Goal: Check status: Check status

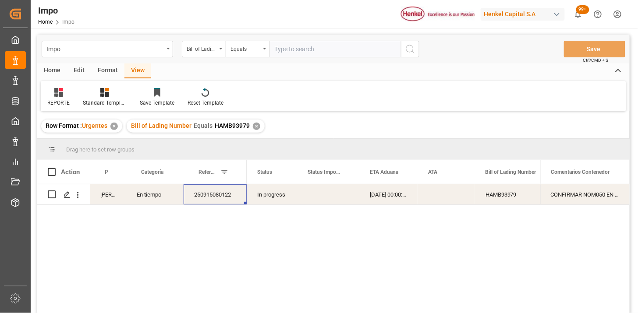
drag, startPoint x: 205, startPoint y: 54, endPoint x: 209, endPoint y: 58, distance: 5.3
click at [206, 55] on div "Bill of Lading Number" at bounding box center [204, 49] width 44 height 17
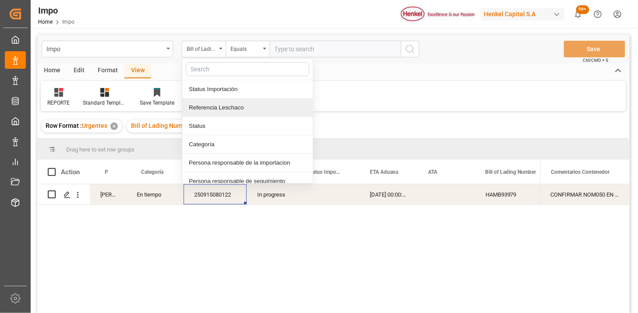
click at [242, 106] on div "Referencia Leschaco" at bounding box center [247, 108] width 131 height 18
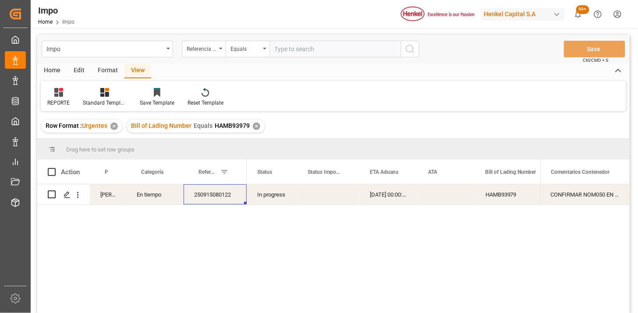
drag, startPoint x: 294, startPoint y: 57, endPoint x: 296, endPoint y: 53, distance: 4.7
click at [296, 57] on div "Impo Referencia Leschaco Equals Save Ctrl/CMD + S" at bounding box center [333, 49] width 593 height 29
click at [296, 53] on input "text" at bounding box center [336, 49] width 132 height 17
paste input "250915080063"
type input "250915080063"
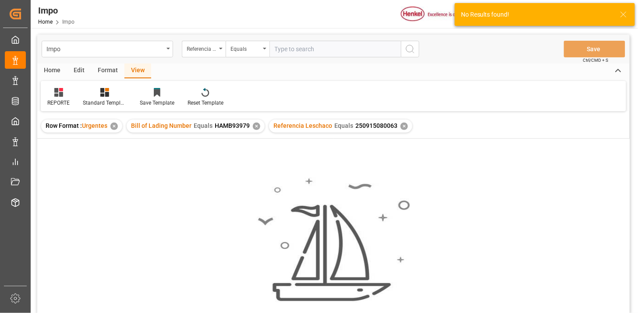
click at [255, 128] on div "✕" at bounding box center [256, 126] width 7 height 7
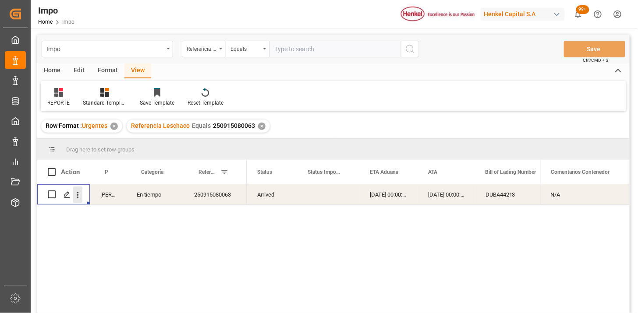
click at [81, 196] on icon "open menu" at bounding box center [77, 195] width 9 height 9
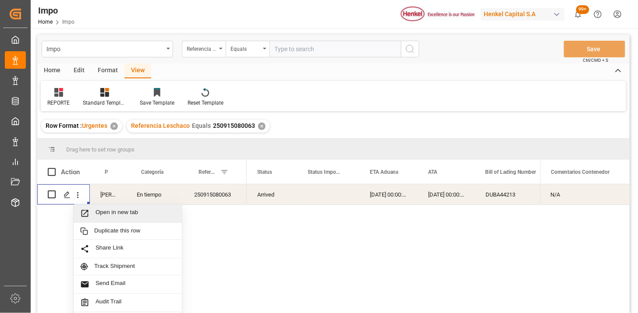
click at [96, 209] on span "Open in new tab" at bounding box center [136, 213] width 80 height 9
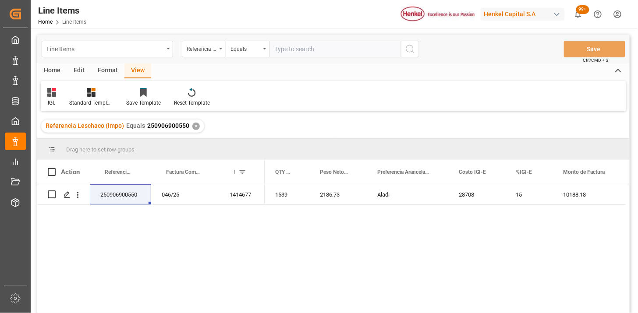
click at [299, 57] on div "Line Items Referencia Leschaco (impo) Equals Save Ctrl/CMD + S" at bounding box center [333, 49] width 593 height 29
click at [303, 51] on input "text" at bounding box center [336, 49] width 132 height 17
paste input "250915080063"
type input "250915080063"
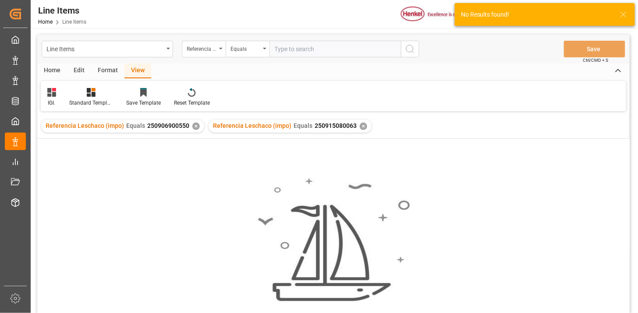
click at [196, 127] on div "✕" at bounding box center [195, 126] width 7 height 7
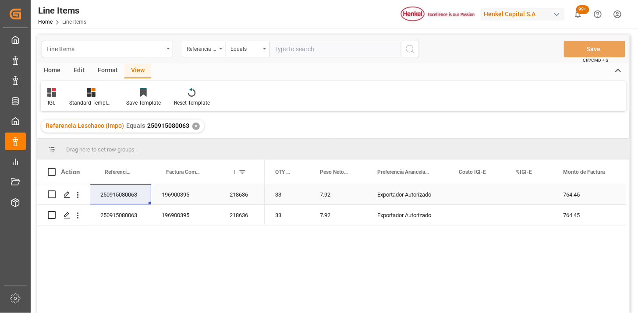
click at [530, 193] on div "Press SPACE to select this row." at bounding box center [529, 195] width 47 height 20
click at [530, 193] on input "Press SPACE to select this row." at bounding box center [529, 200] width 33 height 17
type input "0"
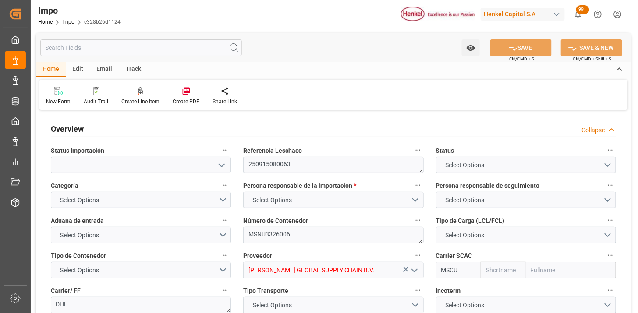
type input "MSC"
type input "Mediterranean Shipping Company"
type input "2"
type input "0.211"
type input "1"
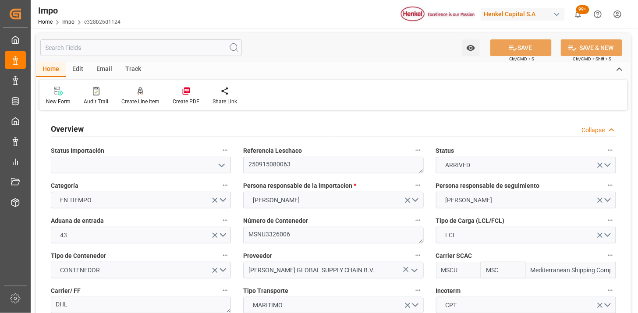
type input "20-08-2025"
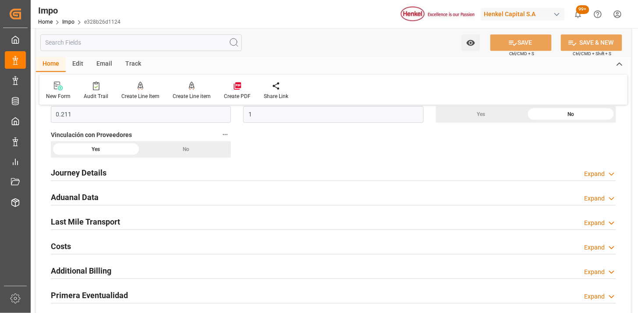
scroll to position [584, 0]
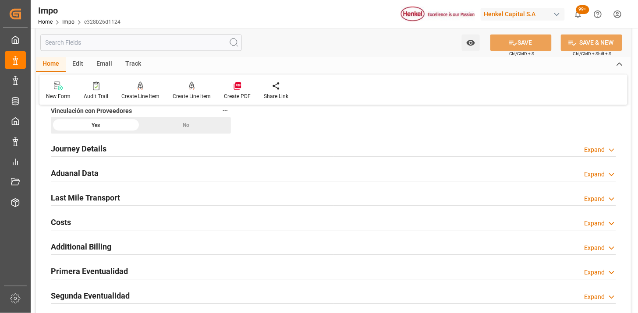
drag, startPoint x: 155, startPoint y: 169, endPoint x: 205, endPoint y: 195, distance: 56.1
click at [155, 168] on div "Aduanal Data Expand" at bounding box center [334, 172] width 566 height 17
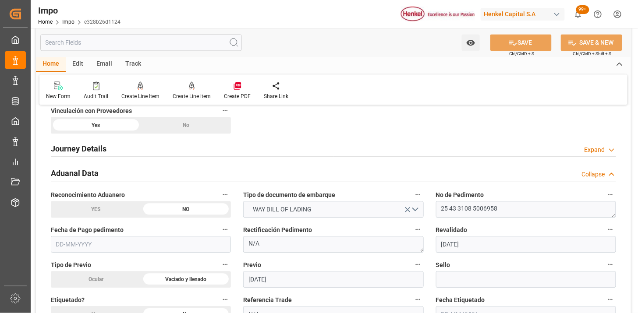
scroll to position [633, 0]
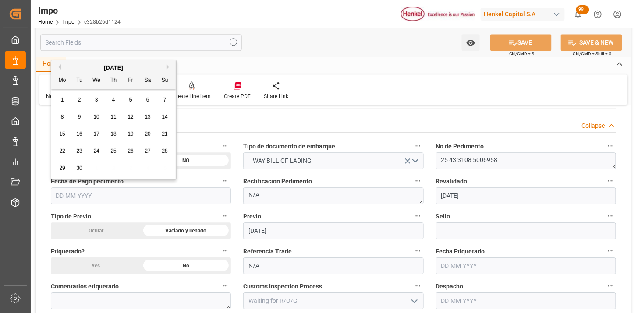
click at [153, 192] on input "text" at bounding box center [141, 196] width 180 height 17
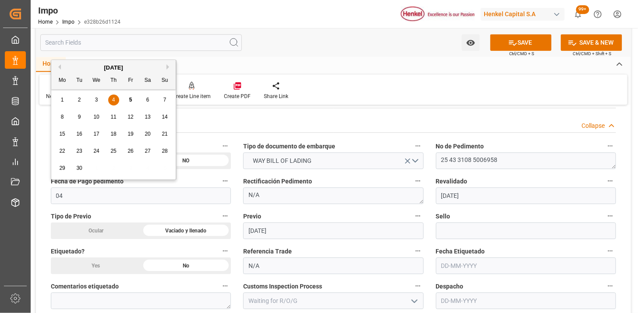
type input "04-09-2025"
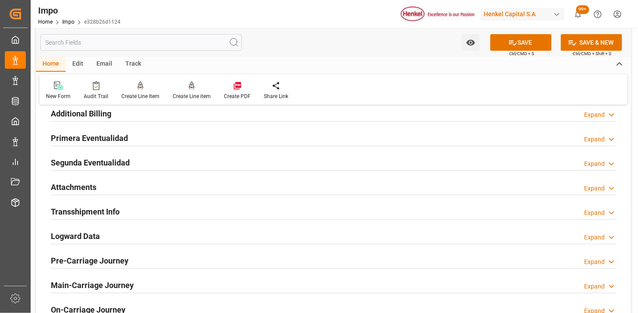
scroll to position [1023, 0]
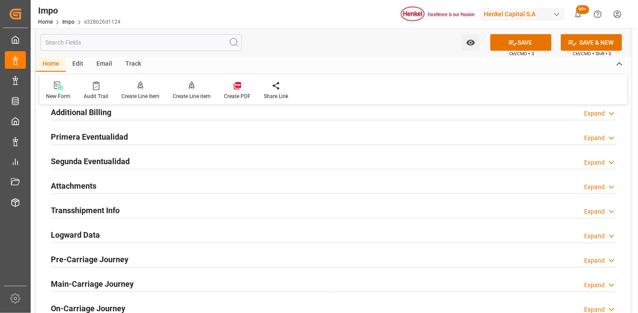
drag, startPoint x: 138, startPoint y: 135, endPoint x: 194, endPoint y: 161, distance: 62.0
click at [138, 136] on div "Primera Eventualidad Expand" at bounding box center [334, 136] width 566 height 17
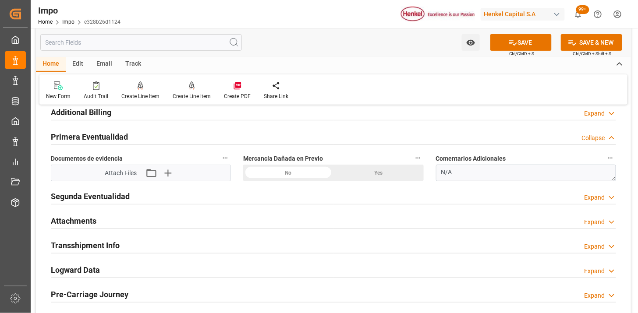
scroll to position [974, 0]
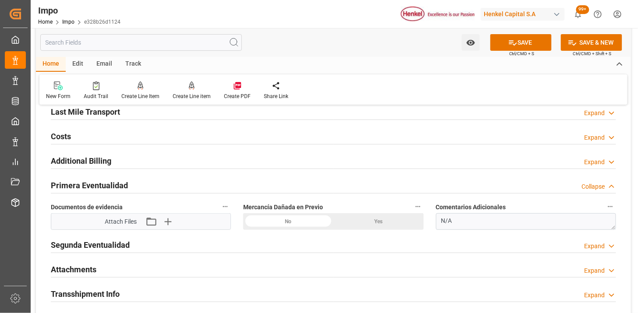
click at [282, 222] on div "No" at bounding box center [288, 222] width 90 height 17
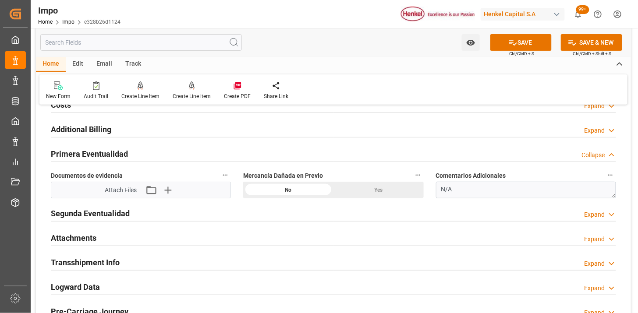
scroll to position [1023, 0]
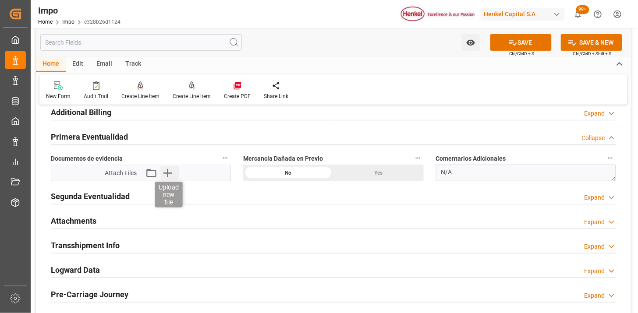
click at [170, 173] on icon "button" at bounding box center [168, 173] width 8 height 8
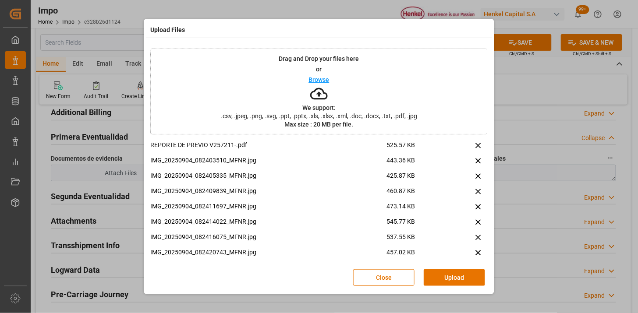
click at [466, 277] on button "Upload" at bounding box center [454, 278] width 61 height 17
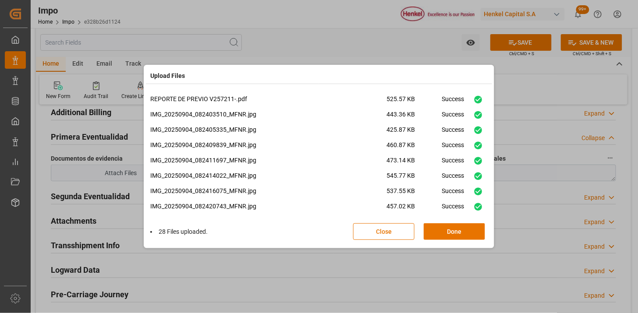
scroll to position [313, 0]
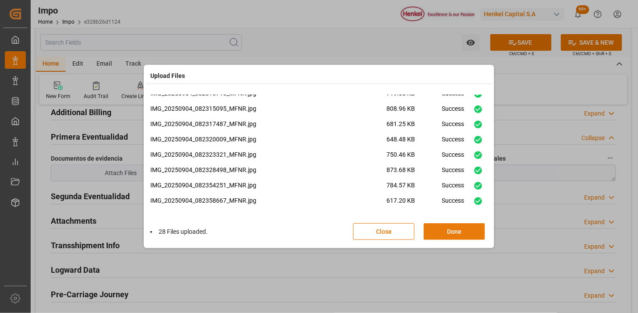
click at [437, 229] on button "Done" at bounding box center [454, 232] width 61 height 17
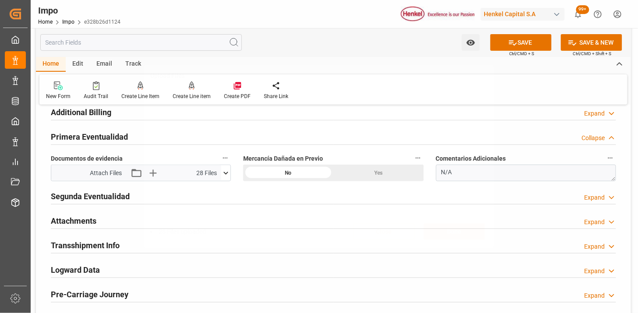
scroll to position [0, 0]
click at [226, 170] on icon at bounding box center [225, 173] width 9 height 9
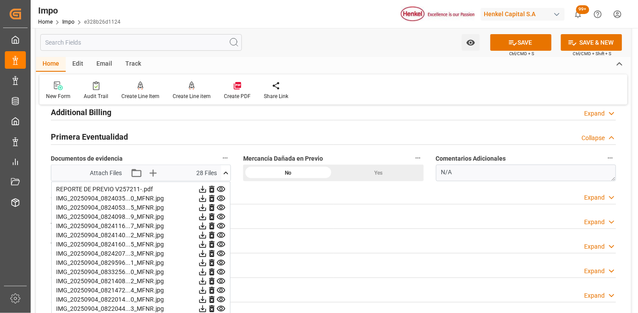
scroll to position [1072, 0]
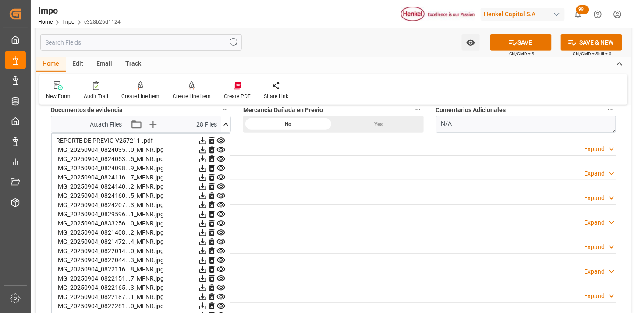
click at [229, 122] on icon at bounding box center [225, 124] width 9 height 9
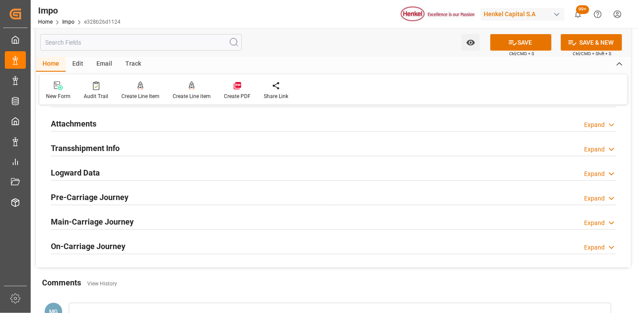
click at [134, 176] on div "Logward Data Expand" at bounding box center [334, 172] width 566 height 17
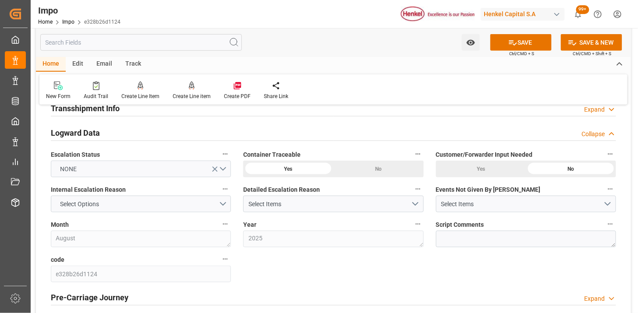
scroll to position [1169, 0]
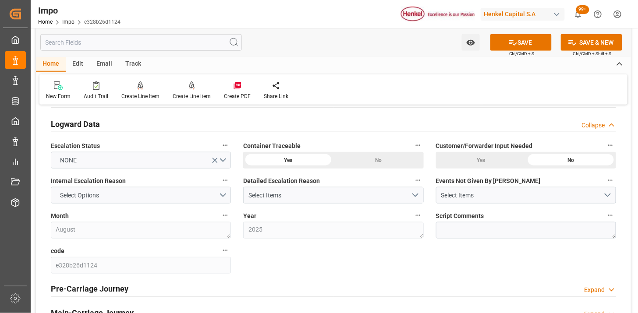
click at [112, 121] on div "Logward Data Collapse" at bounding box center [334, 123] width 566 height 17
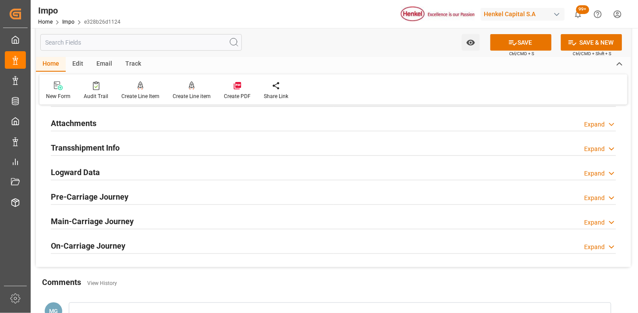
scroll to position [1120, 0]
click at [112, 125] on div "Attachments Expand" at bounding box center [334, 123] width 566 height 17
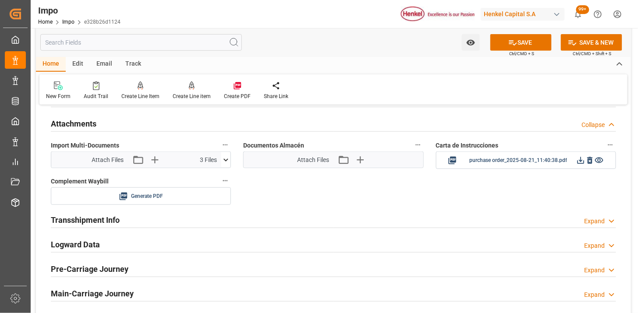
scroll to position [1169, 0]
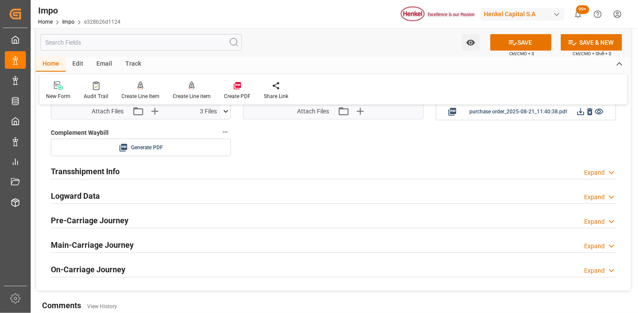
drag, startPoint x: 115, startPoint y: 198, endPoint x: 175, endPoint y: 168, distance: 67.5
click at [117, 198] on div "Logward Data Expand" at bounding box center [334, 195] width 566 height 17
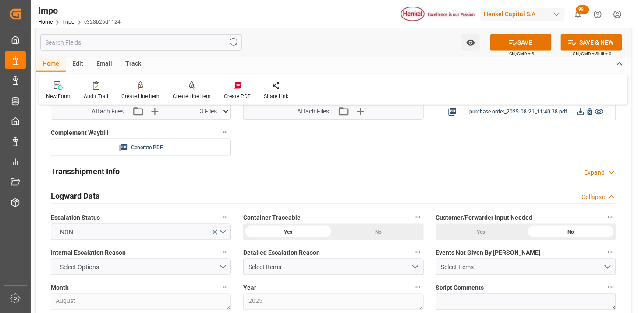
drag, startPoint x: 117, startPoint y: 192, endPoint x: 205, endPoint y: 191, distance: 88.1
click at [119, 192] on div "Logward Data Collapse" at bounding box center [334, 195] width 566 height 17
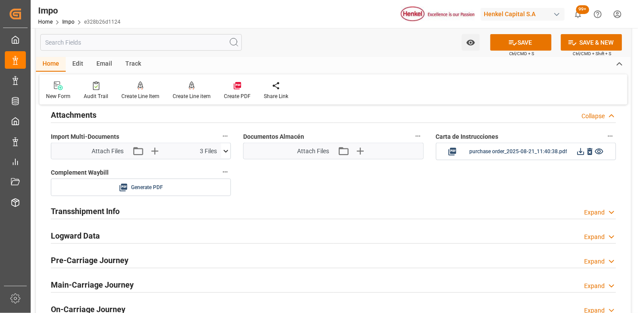
scroll to position [1120, 0]
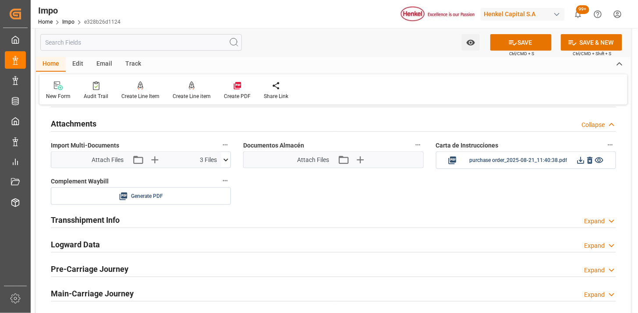
click at [231, 164] on div "Attach Files Attach existing file Upload new file 3 Files DN 9016066925.pdf BL …" at bounding box center [141, 160] width 180 height 17
click at [229, 163] on icon at bounding box center [225, 160] width 9 height 9
click at [228, 163] on icon at bounding box center [225, 160] width 9 height 9
click at [151, 160] on icon "button" at bounding box center [154, 160] width 14 height 14
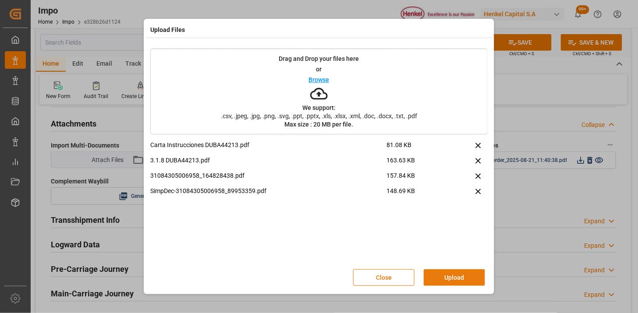
click at [470, 282] on button "Upload" at bounding box center [454, 278] width 61 height 17
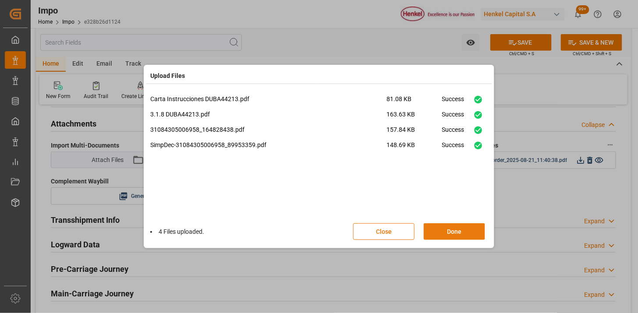
click at [452, 232] on button "Done" at bounding box center [454, 232] width 61 height 17
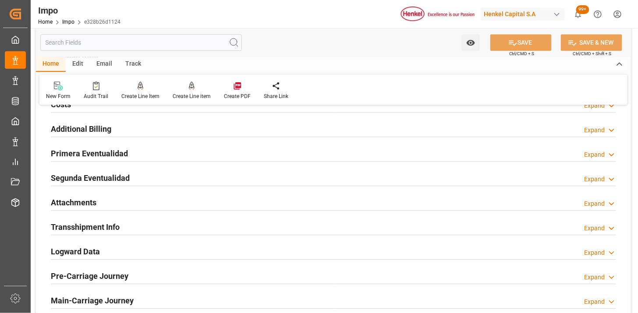
scroll to position [719, 0]
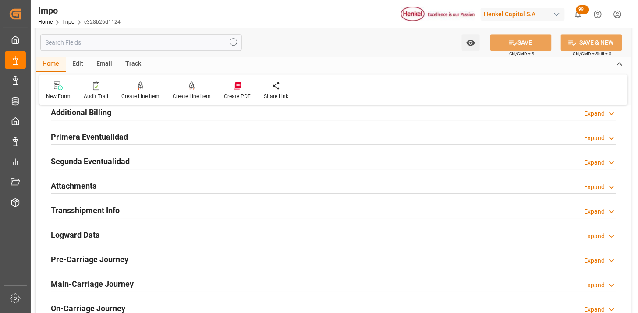
click at [240, 137] on div "Primera Eventualidad Expand" at bounding box center [334, 136] width 566 height 17
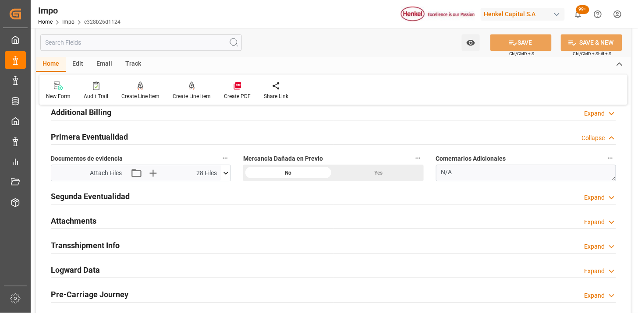
drag, startPoint x: 240, startPoint y: 137, endPoint x: 200, endPoint y: 199, distance: 74.1
click at [240, 136] on div "Primera Eventualidad Collapse" at bounding box center [334, 136] width 566 height 17
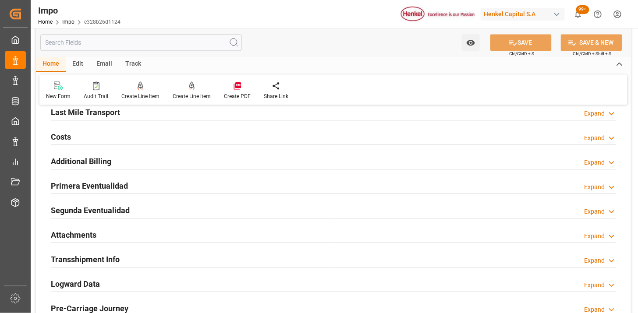
scroll to position [621, 0]
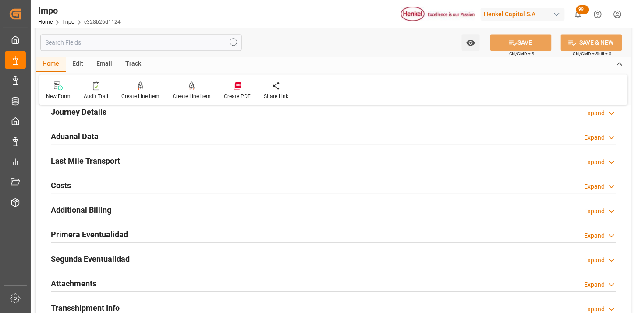
click at [178, 161] on div "Last Mile Transport Expand" at bounding box center [334, 160] width 566 height 17
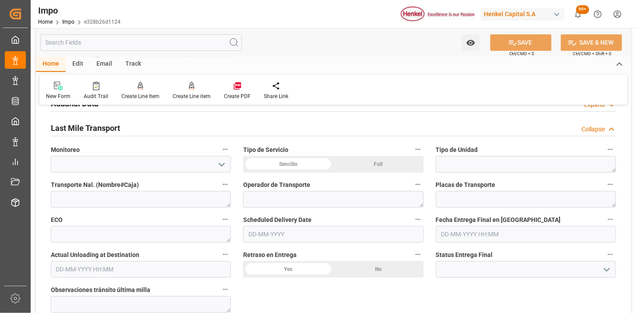
scroll to position [670, 0]
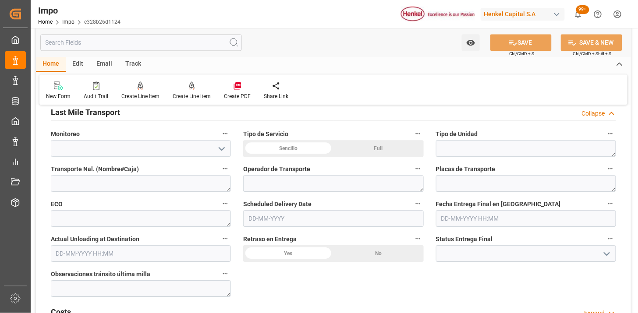
click at [313, 145] on div "Sencillo" at bounding box center [288, 148] width 90 height 17
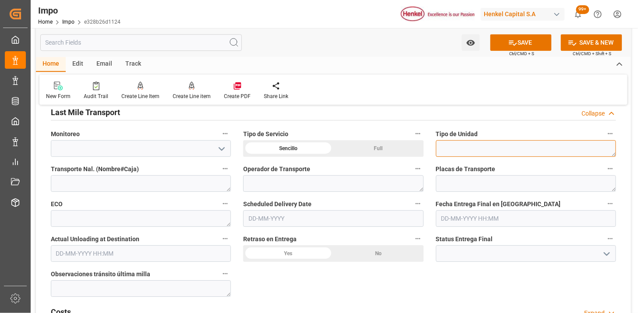
click at [456, 148] on textarea at bounding box center [526, 148] width 180 height 17
click at [454, 150] on textarea "TRAILER" at bounding box center [526, 148] width 180 height 17
click at [457, 150] on textarea "CONSLIDADO" at bounding box center [526, 148] width 180 height 17
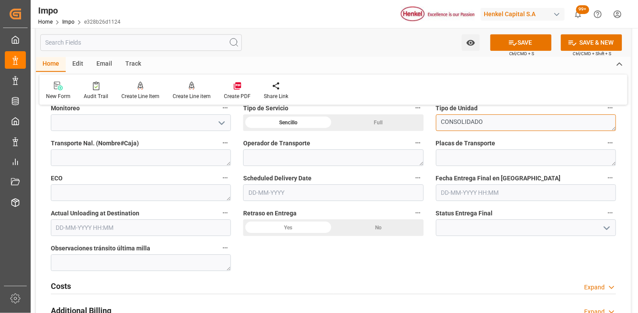
scroll to position [719, 0]
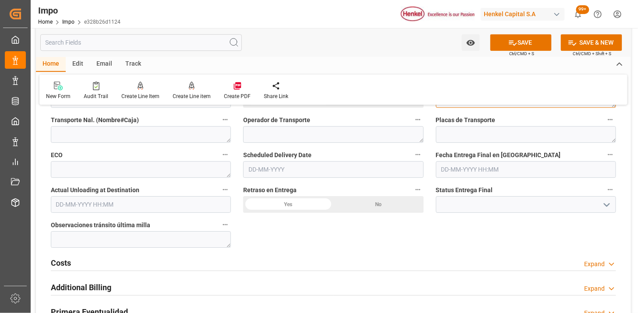
type textarea "CONSOLIDADO"
click at [304, 171] on input "text" at bounding box center [333, 169] width 180 height 17
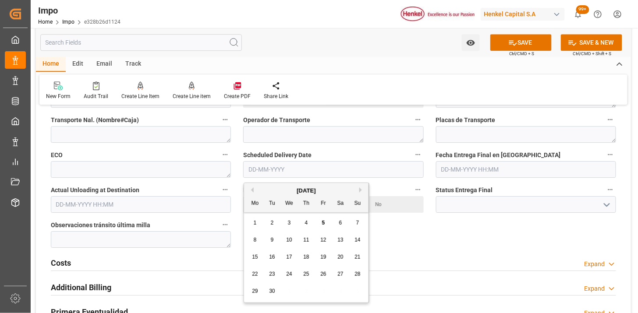
click at [299, 172] on input "text" at bounding box center [333, 169] width 180 height 17
type input "10-09-2025"
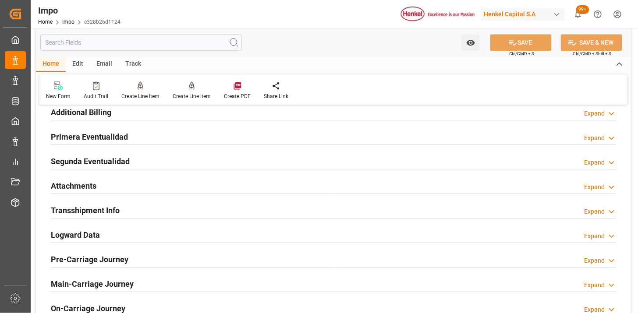
click at [638, 208] on html "Created by potrace 1.15, written by Peter Selinger 2001-2017 Created by potrace…" at bounding box center [319, 156] width 638 height 313
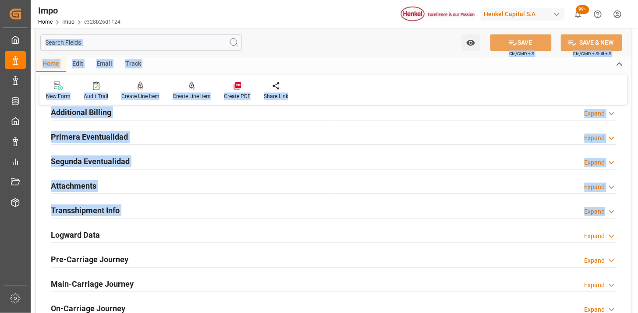
click at [210, 190] on div "Attachments Expand" at bounding box center [334, 185] width 566 height 17
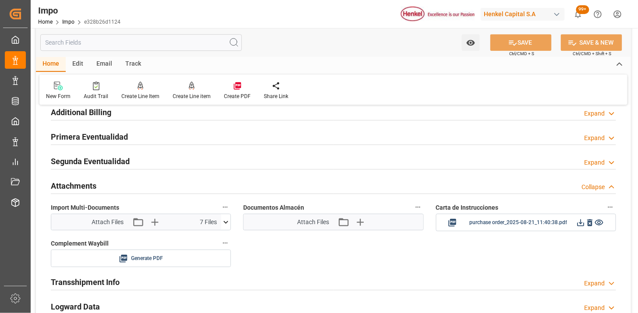
click at [217, 186] on div "Attachments Collapse" at bounding box center [334, 185] width 566 height 17
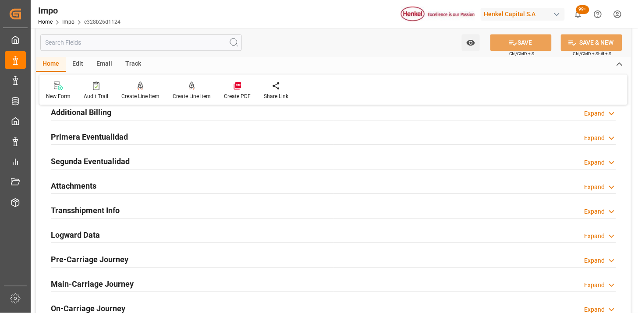
click at [137, 183] on div "Attachments Expand" at bounding box center [334, 185] width 566 height 17
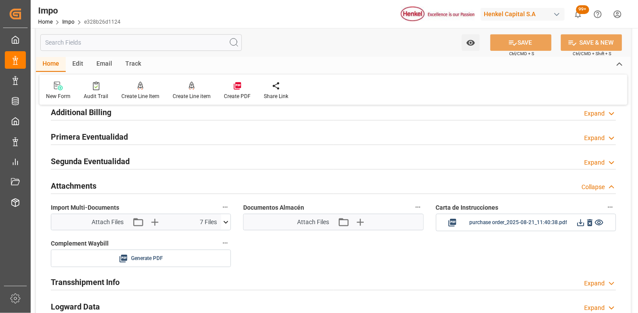
click at [228, 224] on icon at bounding box center [225, 222] width 9 height 9
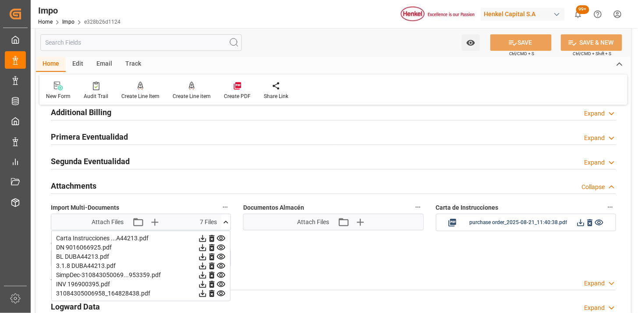
click at [228, 224] on icon at bounding box center [226, 222] width 5 height 3
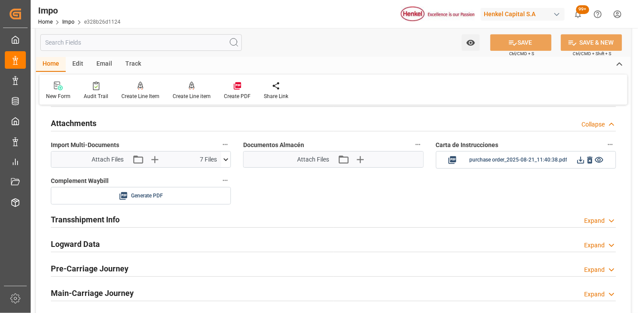
scroll to position [768, 0]
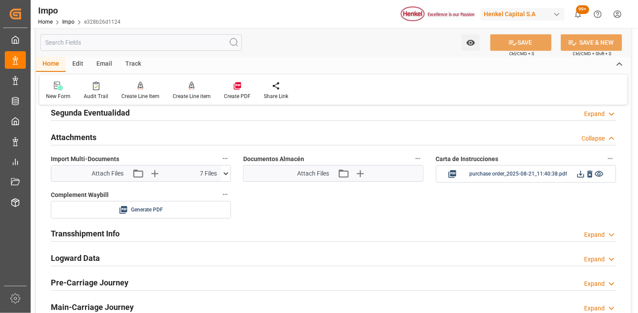
click at [239, 167] on div "Documentos Almacén Attach Files Attach existing file Upload new file" at bounding box center [333, 168] width 192 height 36
click at [338, 174] on icon "button" at bounding box center [344, 174] width 12 height 10
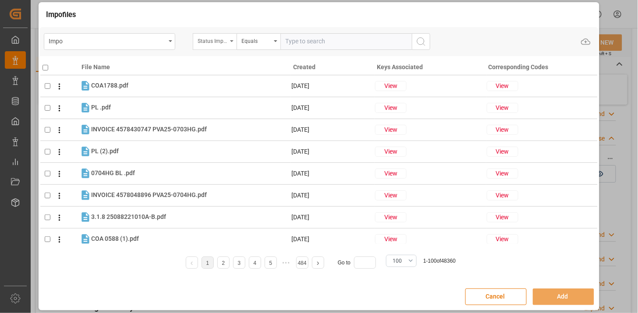
click at [215, 44] on div "Status Importación" at bounding box center [213, 40] width 30 height 10
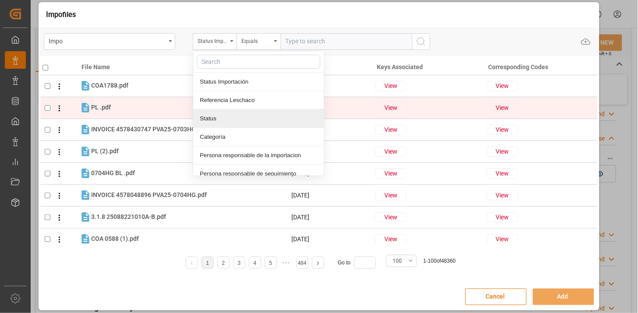
drag, startPoint x: 231, startPoint y: 111, endPoint x: 234, endPoint y: 107, distance: 5.6
click at [232, 110] on div "Status" at bounding box center [258, 119] width 131 height 18
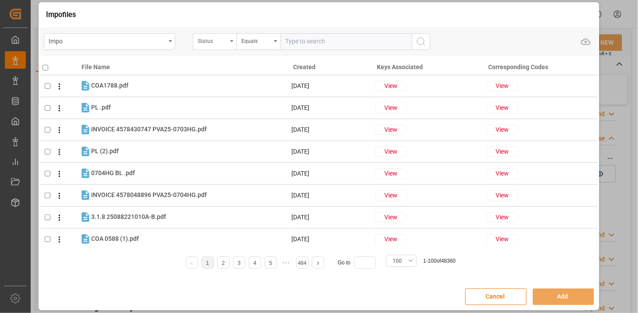
click at [229, 46] on div "Status" at bounding box center [215, 41] width 44 height 17
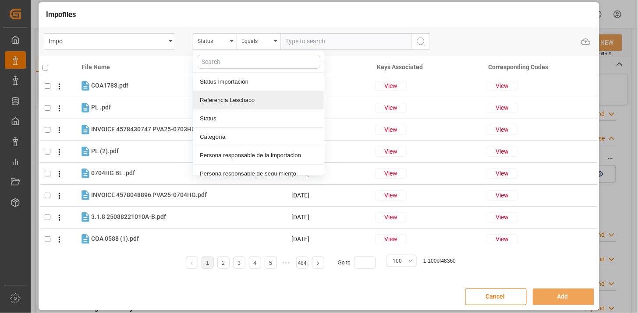
drag, startPoint x: 234, startPoint y: 97, endPoint x: 299, endPoint y: 56, distance: 76.9
click at [237, 94] on div "Referencia Leschaco" at bounding box center [258, 100] width 131 height 18
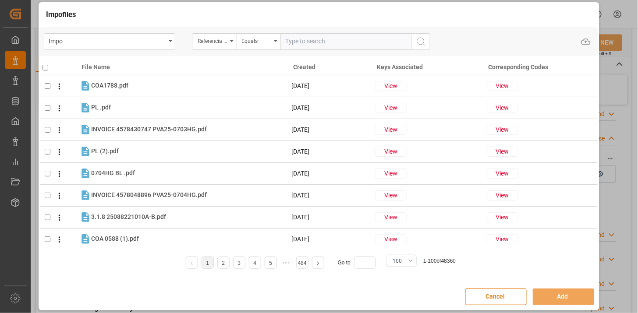
drag, startPoint x: 321, startPoint y: 44, endPoint x: 348, endPoint y: 47, distance: 26.9
click at [330, 45] on input "text" at bounding box center [347, 41] width 132 height 17
paste input "250915080063"
type input "250915080063"
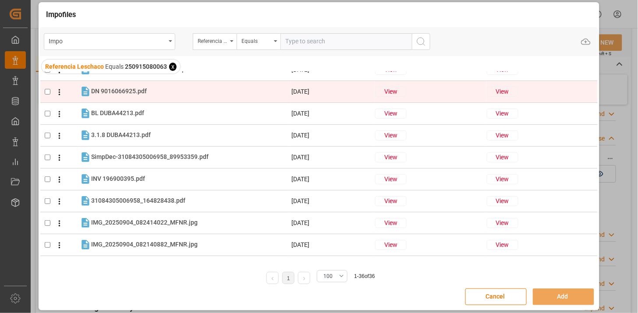
scroll to position [49, 0]
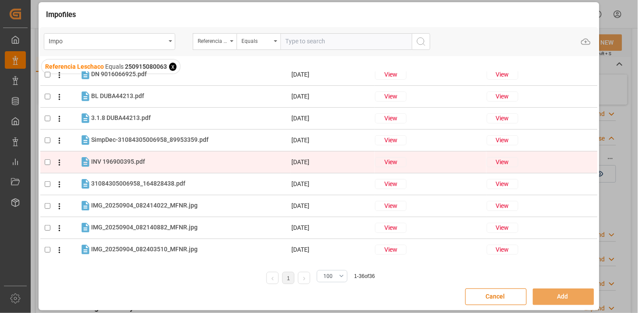
click at [207, 157] on div "INV 196900395.pdf INV 196900395.pdf" at bounding box center [190, 162] width 199 height 11
checkbox input "true"
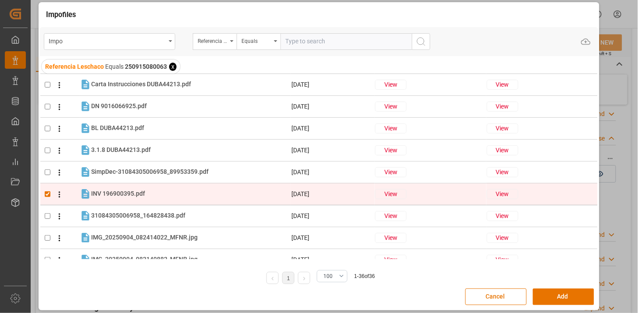
scroll to position [0, 0]
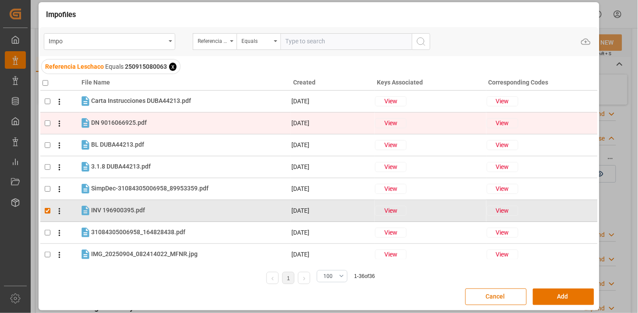
click at [187, 123] on div "DN 9016066925.pdf DN 9016066925.pdf" at bounding box center [190, 122] width 199 height 11
checkbox input "true"
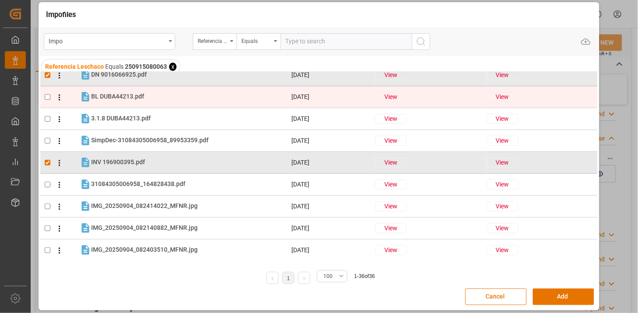
scroll to position [49, 0]
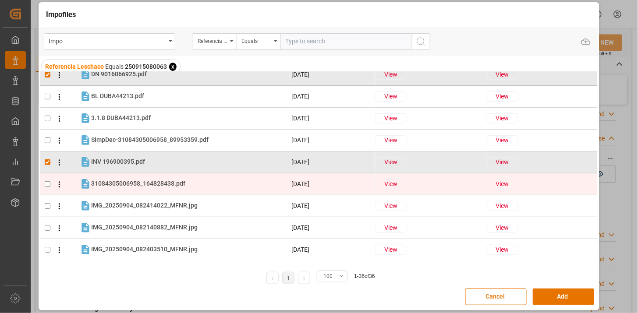
drag, startPoint x: 187, startPoint y: 183, endPoint x: 188, endPoint y: 177, distance: 5.8
click at [186, 181] on div "31084305006958_164828438.pdf 31084305006958_164828438.pdf" at bounding box center [190, 183] width 199 height 11
checkbox input "true"
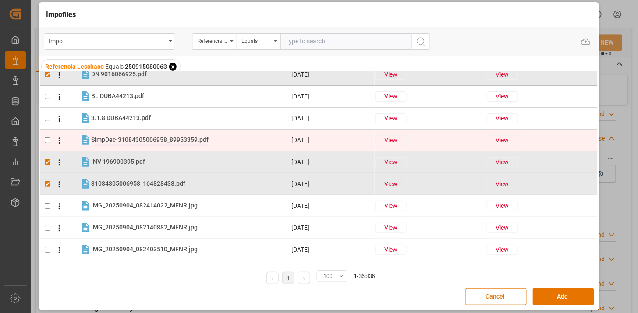
click at [202, 140] on span "SimpDec-31084305006958_89953359.pdf" at bounding box center [149, 139] width 117 height 7
checkbox input "true"
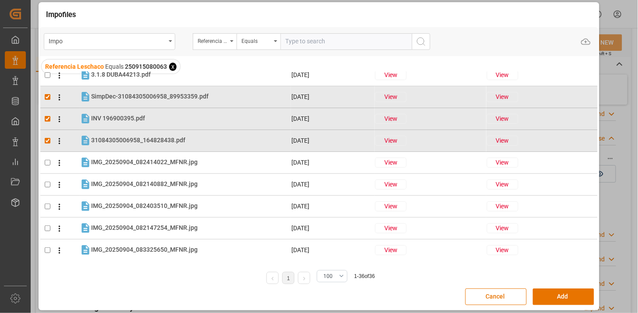
scroll to position [0, 0]
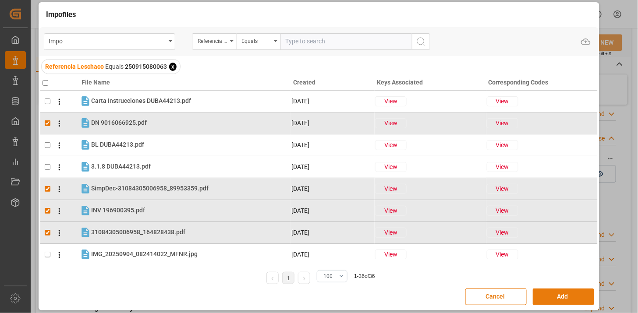
click at [573, 294] on button "Add" at bounding box center [563, 297] width 61 height 17
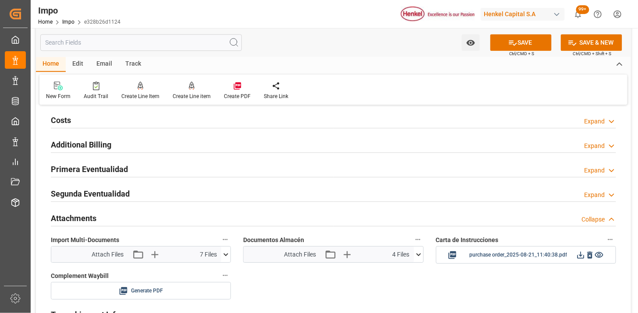
scroll to position [670, 0]
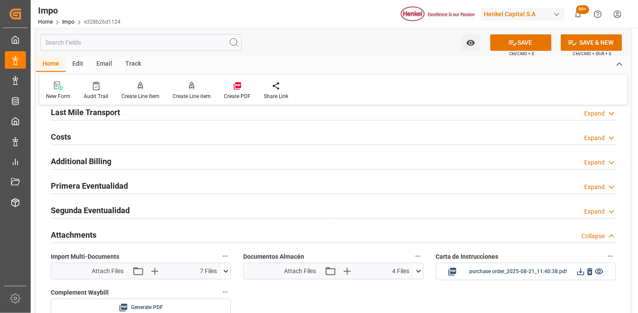
click at [198, 113] on div "Last Mile Transport Expand" at bounding box center [334, 111] width 566 height 17
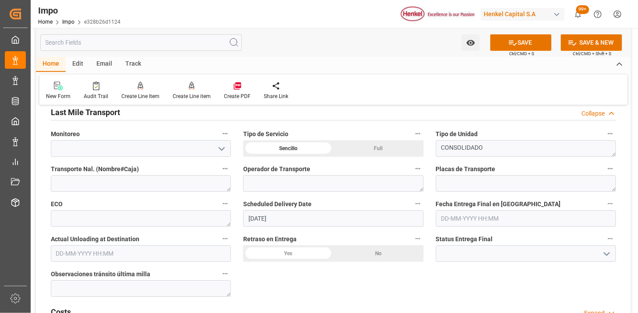
click at [198, 113] on div "Last Mile Transport Collapse" at bounding box center [334, 111] width 566 height 17
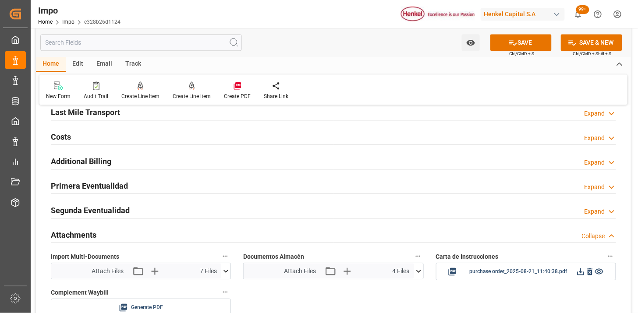
click at [198, 113] on div "Last Mile Transport Expand" at bounding box center [334, 111] width 566 height 17
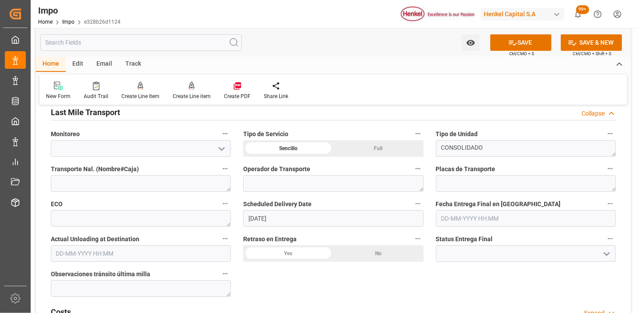
click at [198, 113] on div "Last Mile Transport Collapse" at bounding box center [334, 111] width 566 height 17
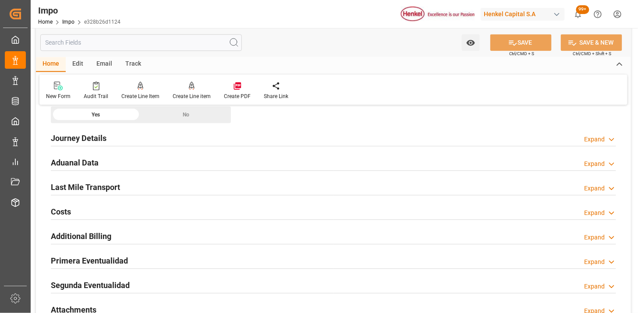
scroll to position [573, 0]
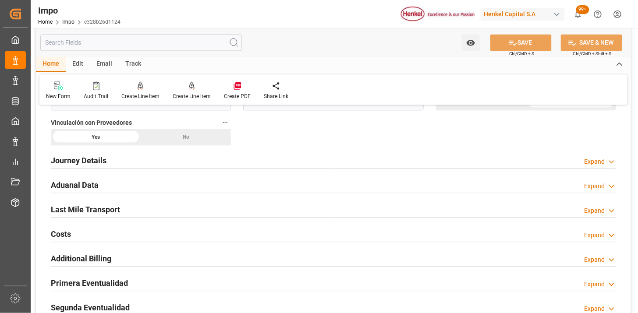
click at [147, 189] on div "Aduanal Data Expand" at bounding box center [334, 184] width 566 height 17
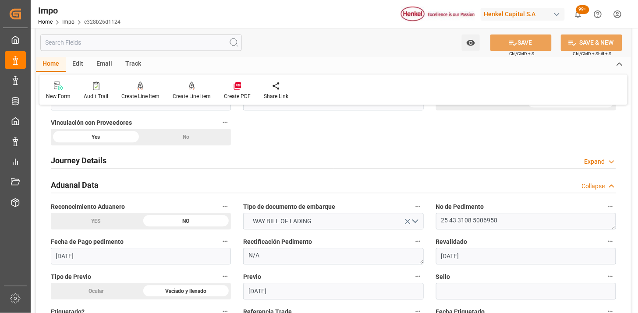
click at [147, 189] on div "Aduanal Data Collapse" at bounding box center [334, 184] width 566 height 17
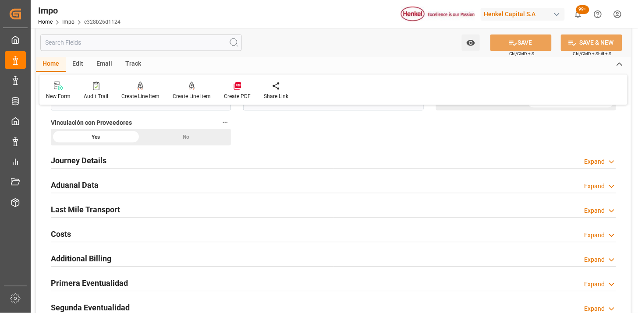
click at [165, 184] on div "Aduanal Data Expand" at bounding box center [334, 184] width 566 height 17
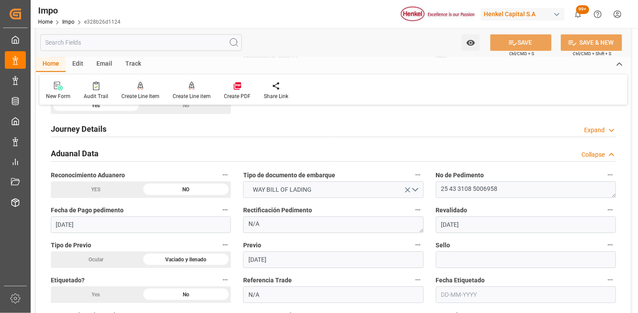
scroll to position [621, 0]
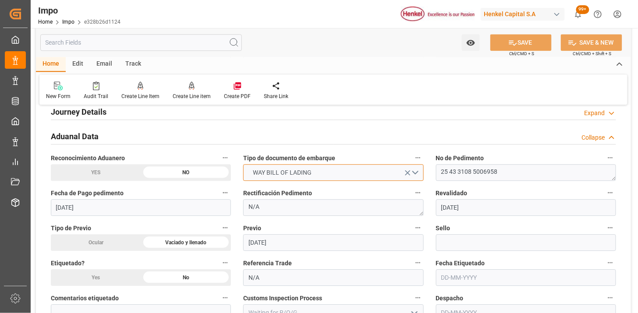
click at [419, 174] on button "WAY BILL OF LADING" at bounding box center [333, 172] width 180 height 17
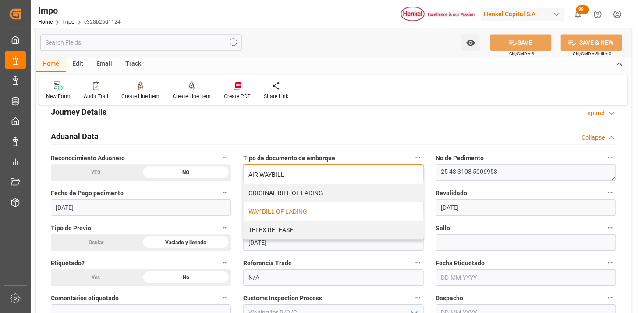
scroll to position [670, 0]
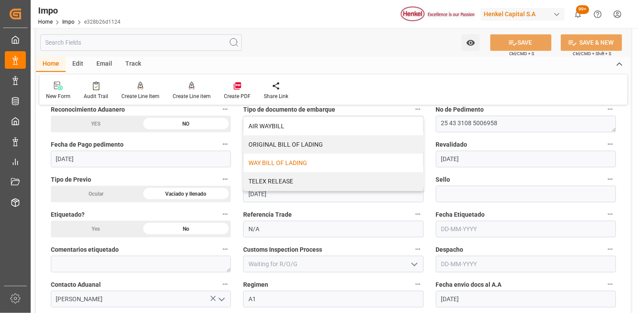
click at [234, 164] on div "Fecha de Pago pedimento 04-09-2025" at bounding box center [141, 152] width 192 height 35
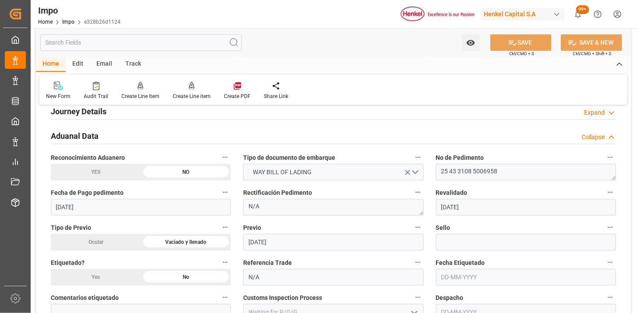
scroll to position [621, 0]
click at [235, 194] on div "Fecha de Pago pedimento 04-09-2025" at bounding box center [141, 201] width 192 height 35
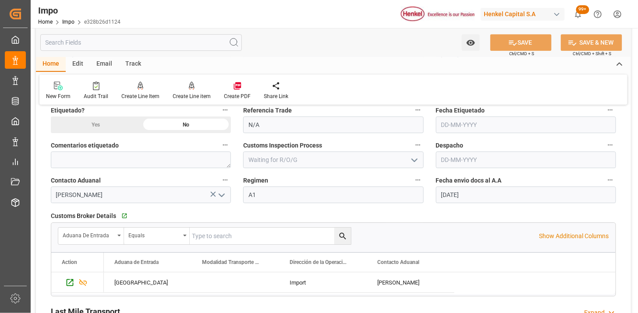
scroll to position [816, 0]
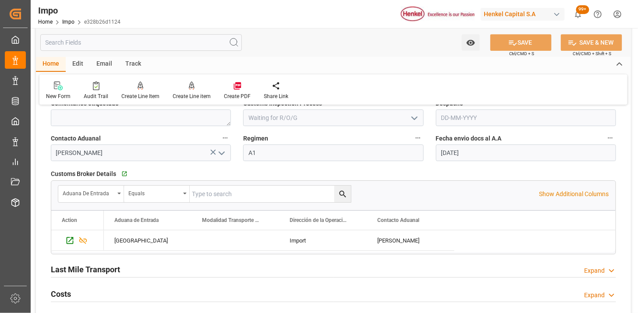
click at [225, 155] on icon "open menu" at bounding box center [222, 153] width 11 height 11
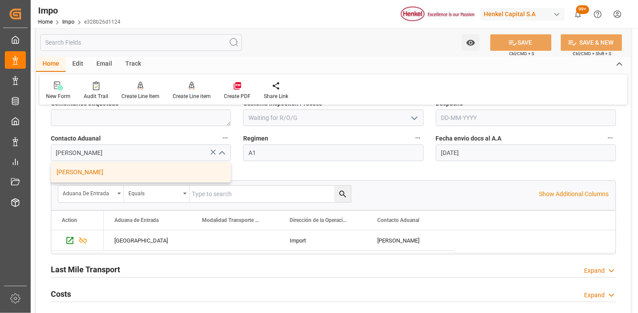
click at [225, 154] on icon "close menu" at bounding box center [222, 153] width 11 height 11
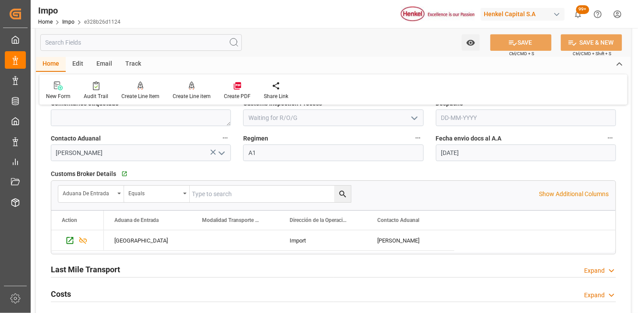
click at [235, 133] on div "Contacto Aduanal ALFREDO SALINAS JACOBO" at bounding box center [141, 146] width 192 height 35
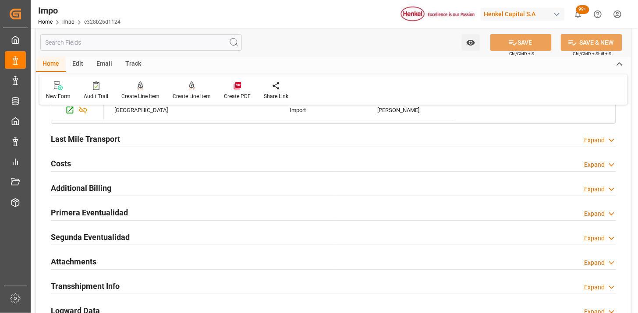
scroll to position [962, 0]
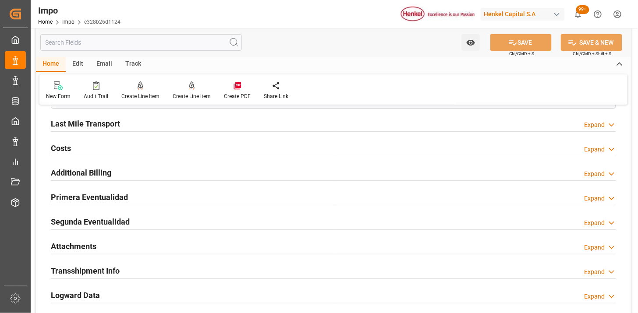
click at [217, 126] on div "Last Mile Transport Expand" at bounding box center [334, 123] width 566 height 17
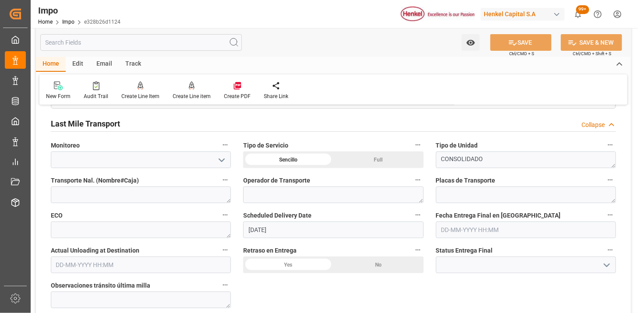
click at [217, 128] on div "Last Mile Transport Collapse" at bounding box center [334, 123] width 566 height 17
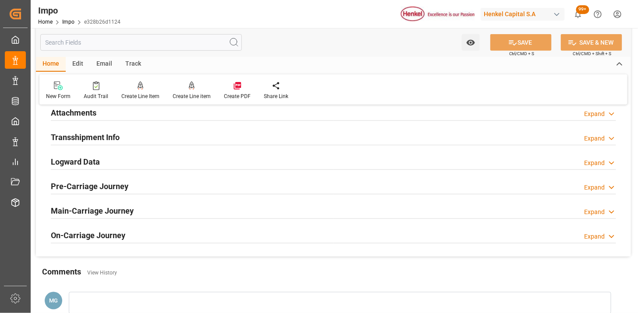
scroll to position [1060, 0]
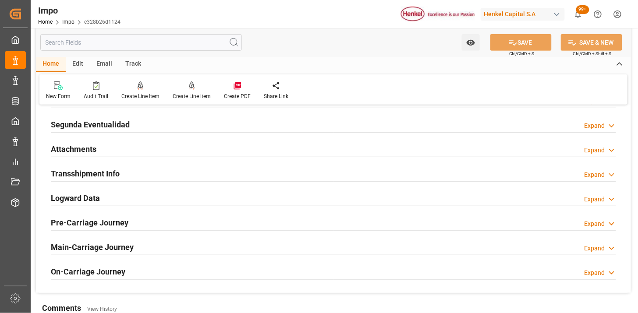
click at [199, 196] on div "Logward Data Expand" at bounding box center [334, 197] width 566 height 17
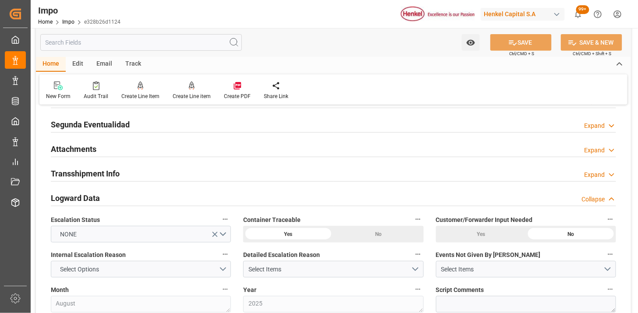
click at [205, 195] on div "Logward Data Collapse" at bounding box center [334, 197] width 566 height 17
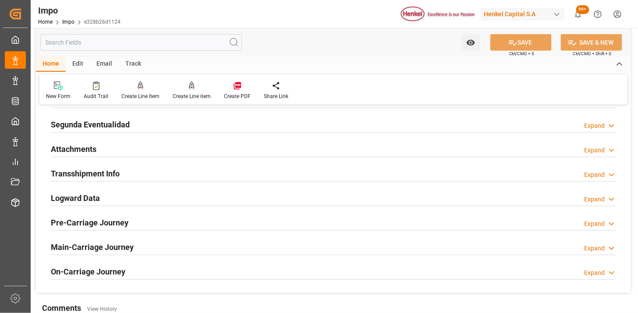
click at [213, 170] on div "Transshipment Info Expand" at bounding box center [334, 173] width 566 height 17
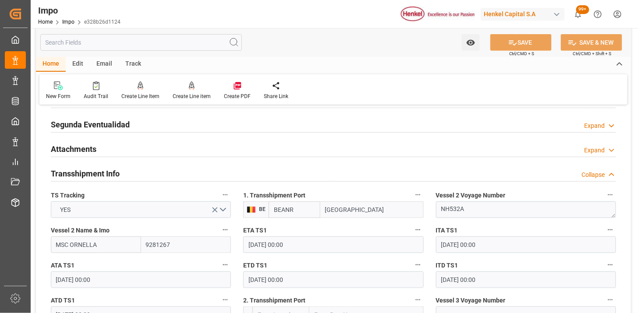
click at [213, 170] on div "Transshipment Info Collapse" at bounding box center [334, 173] width 566 height 17
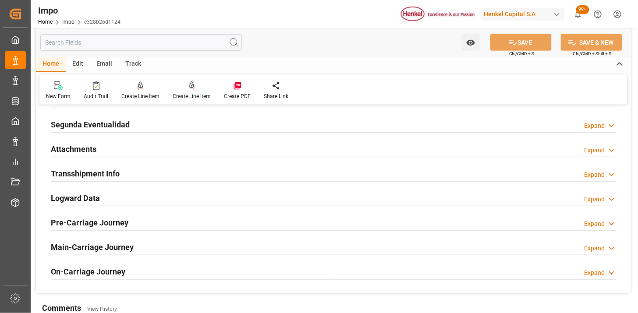
click at [205, 150] on div "Attachments Expand" at bounding box center [334, 148] width 566 height 17
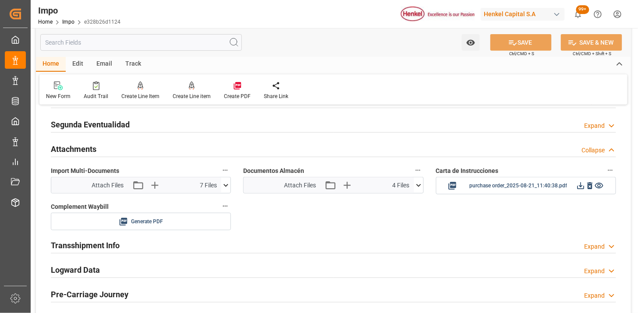
click at [211, 146] on div "Attachments Collapse" at bounding box center [334, 148] width 566 height 17
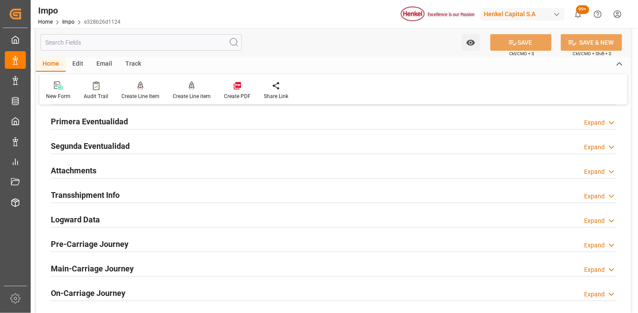
scroll to position [1022, 0]
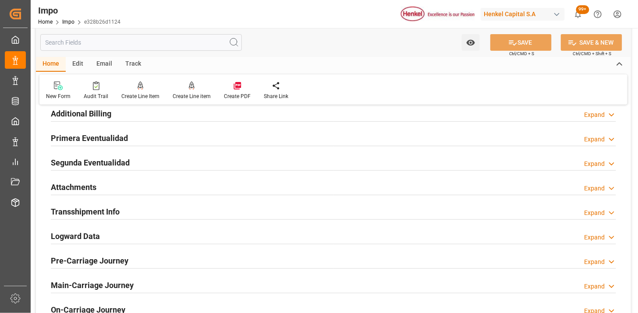
click at [257, 207] on div "Transshipment Info Expand" at bounding box center [334, 211] width 566 height 17
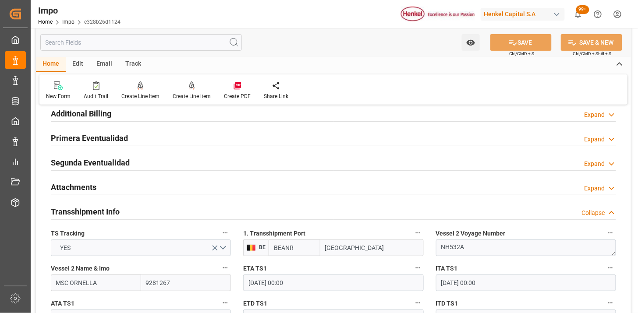
click at [257, 207] on div "Transshipment Info Collapse" at bounding box center [334, 211] width 566 height 17
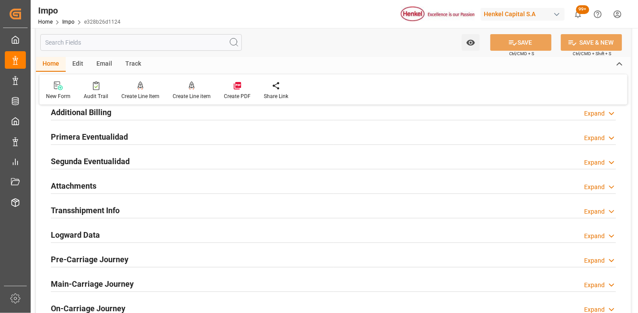
scroll to position [1072, 0]
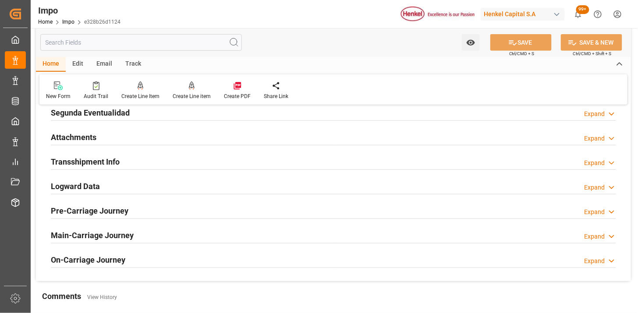
click at [261, 160] on div "Transshipment Info Expand" at bounding box center [334, 161] width 566 height 17
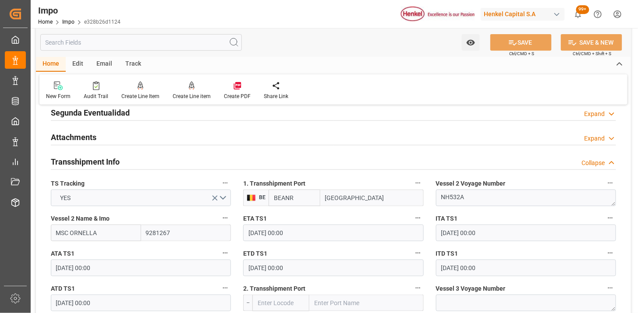
click at [261, 160] on div "Transshipment Info Collapse" at bounding box center [334, 161] width 566 height 17
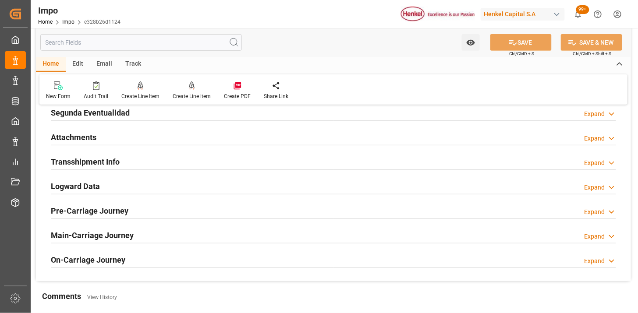
scroll to position [1120, 0]
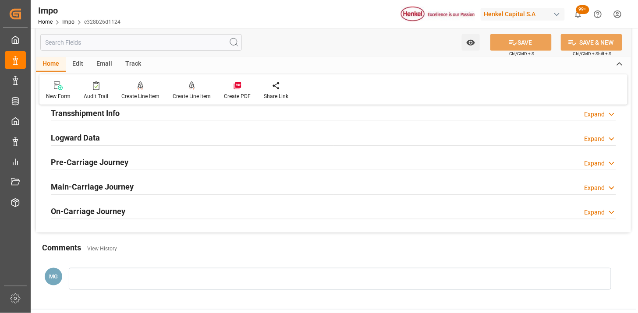
click at [232, 163] on div "Pre-Carriage Journey Expand" at bounding box center [334, 161] width 566 height 17
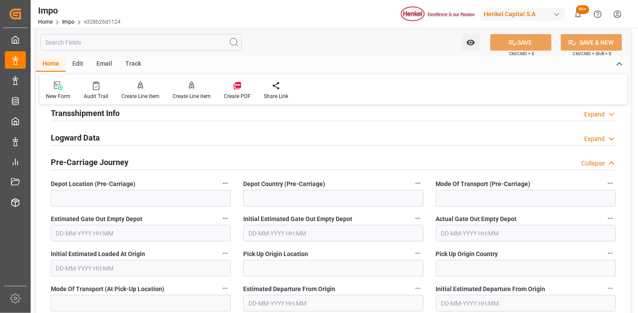
click at [232, 163] on div "Pre-Carriage Journey Collapse" at bounding box center [334, 161] width 566 height 17
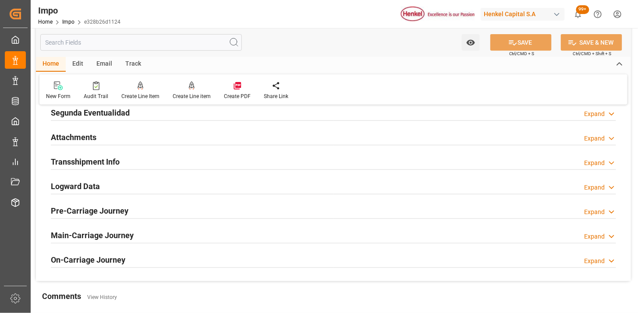
scroll to position [1023, 0]
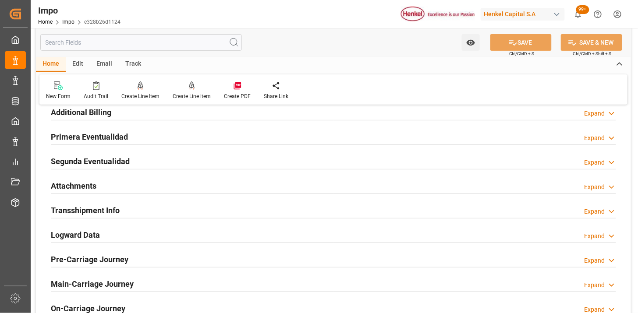
click at [232, 209] on div "Transshipment Info Expand" at bounding box center [334, 210] width 566 height 17
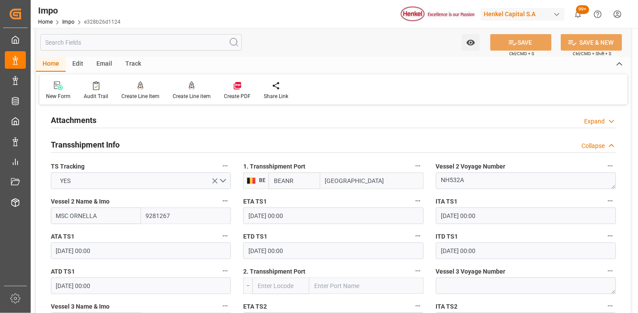
scroll to position [1072, 0]
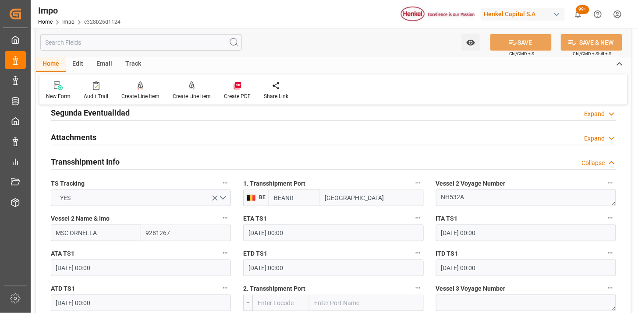
click at [193, 141] on div "Attachments Expand" at bounding box center [334, 136] width 566 height 17
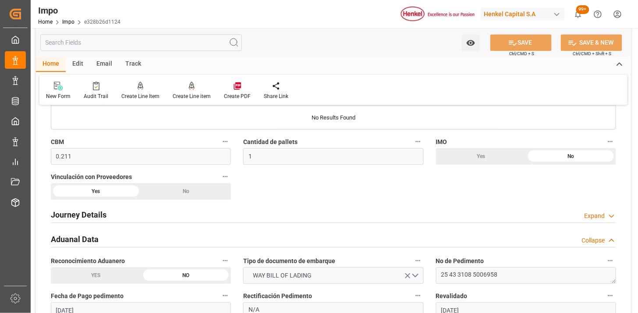
scroll to position [536, 0]
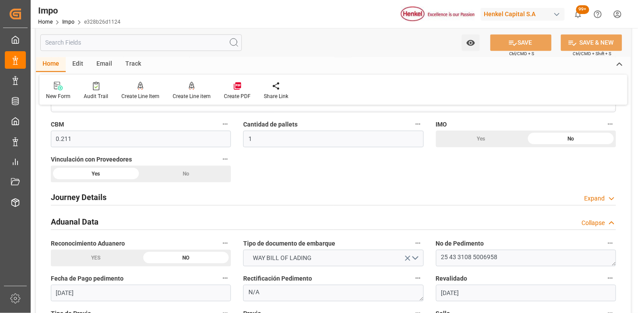
drag, startPoint x: 161, startPoint y: 199, endPoint x: 251, endPoint y: 180, distance: 91.9
click at [163, 199] on div "Journey Details Expand" at bounding box center [334, 197] width 566 height 17
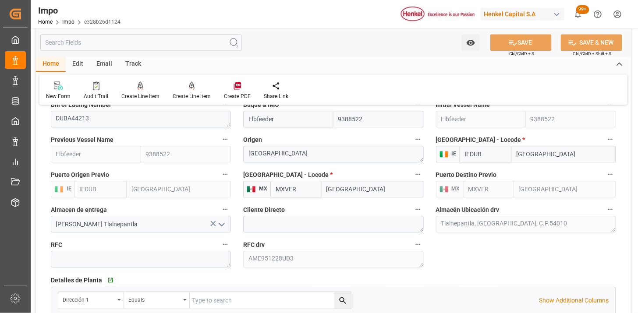
scroll to position [633, 0]
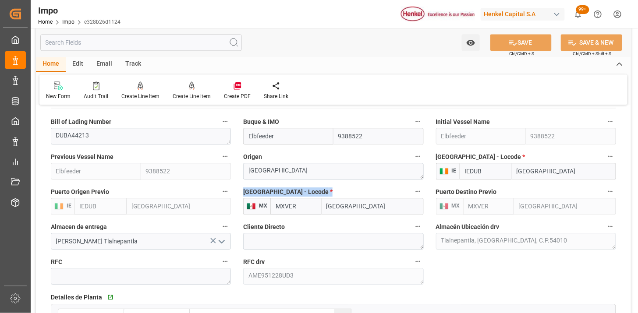
drag, startPoint x: 243, startPoint y: 189, endPoint x: 326, endPoint y: 190, distance: 82.9
click at [326, 190] on label "Puerto de Arribo - Locode *" at bounding box center [333, 192] width 180 height 12
click at [237, 208] on div "Puerto Origen Previo IE IEDUB Dublin" at bounding box center [141, 200] width 192 height 35
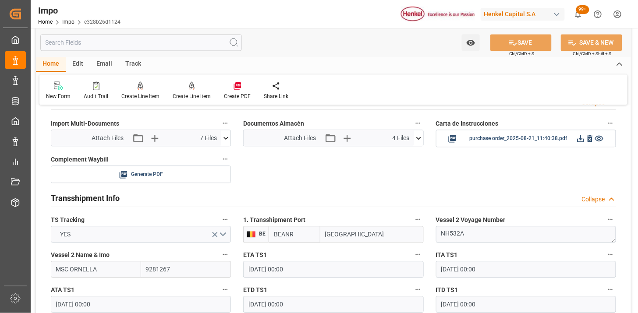
scroll to position [1547, 0]
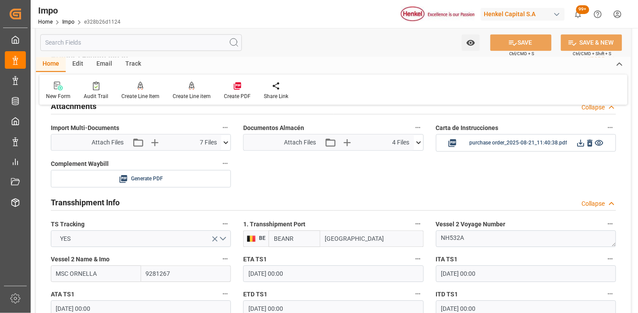
drag, startPoint x: 232, startPoint y: 199, endPoint x: 238, endPoint y: 207, distance: 9.9
click at [233, 199] on div "Transshipment Info Collapse" at bounding box center [334, 202] width 566 height 17
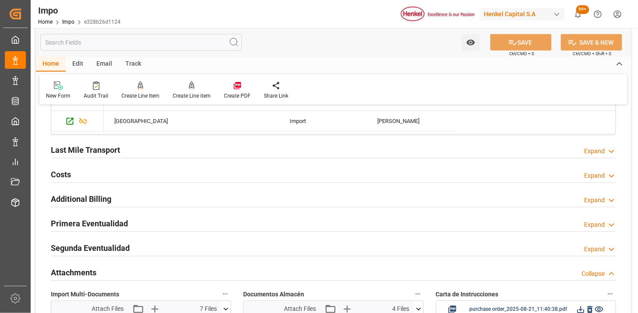
scroll to position [1364, 0]
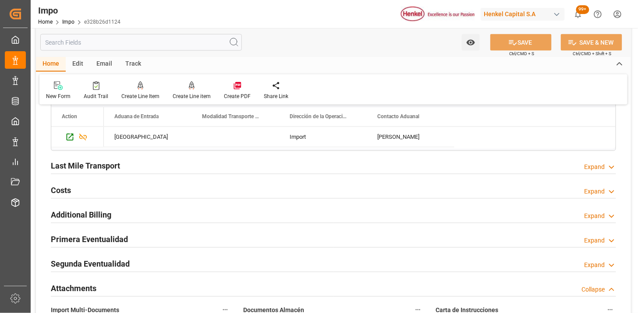
click at [185, 162] on div "Last Mile Transport Expand" at bounding box center [334, 165] width 566 height 17
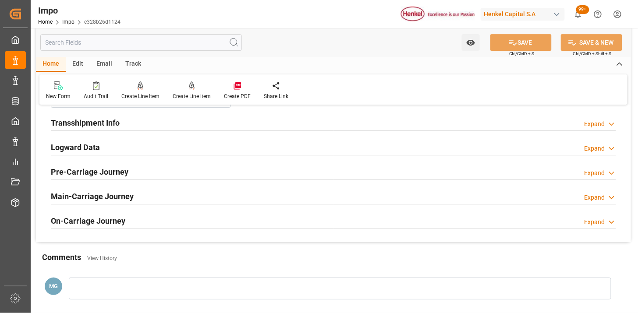
scroll to position [1802, 0]
click at [116, 148] on div "Logward Data Expand" at bounding box center [334, 146] width 566 height 17
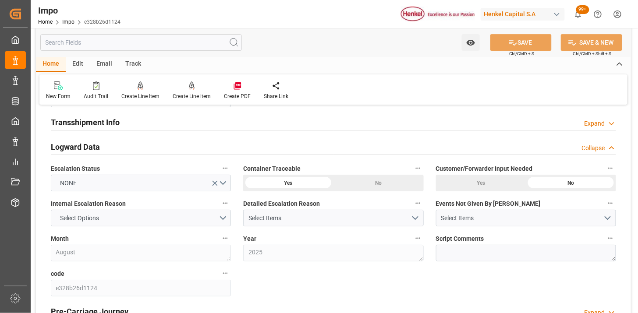
click at [117, 147] on div "Logward Data Collapse" at bounding box center [334, 146] width 566 height 17
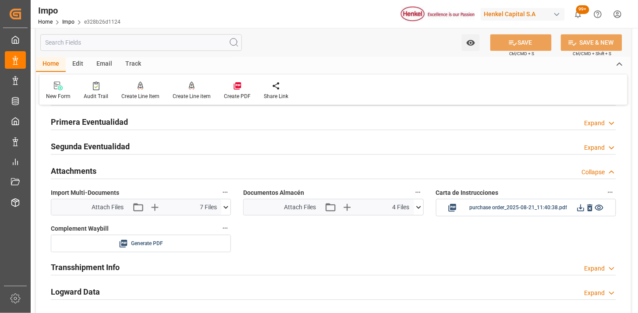
scroll to position [1656, 0]
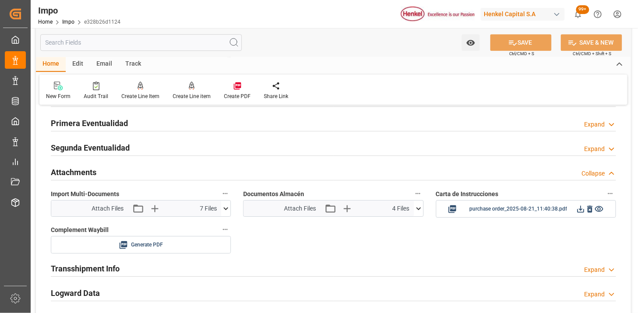
click at [420, 210] on icon at bounding box center [418, 208] width 9 height 9
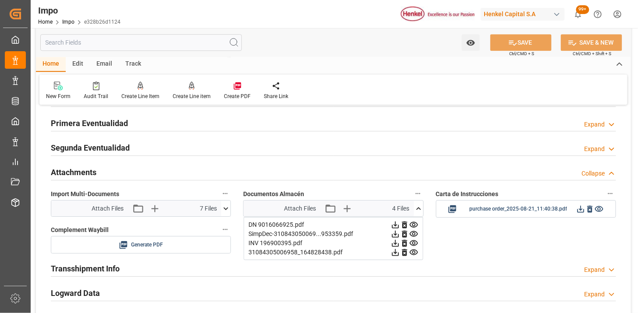
click at [420, 210] on icon at bounding box center [418, 208] width 9 height 9
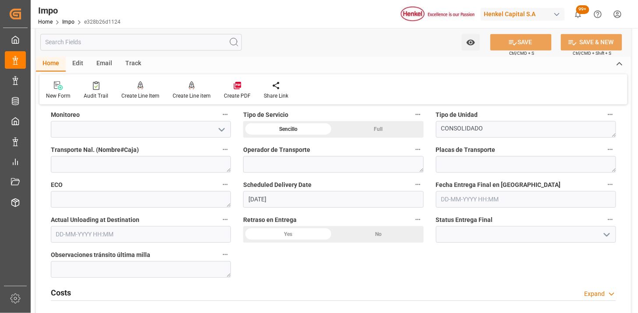
scroll to position [1413, 0]
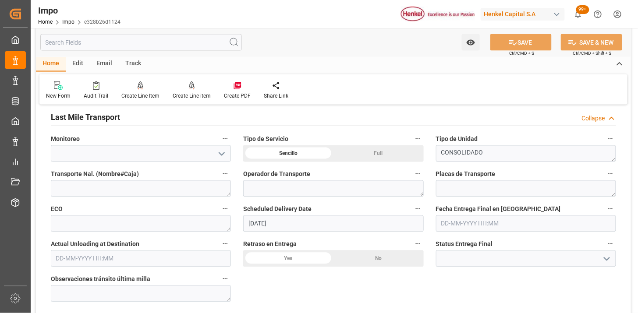
click at [298, 222] on input "10-09-2025" at bounding box center [333, 224] width 180 height 17
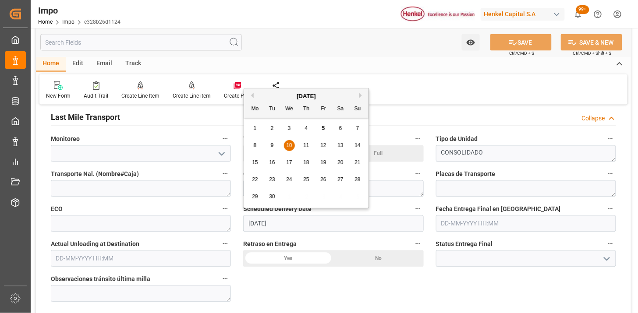
click at [299, 222] on input "10-09-2025" at bounding box center [333, 224] width 180 height 17
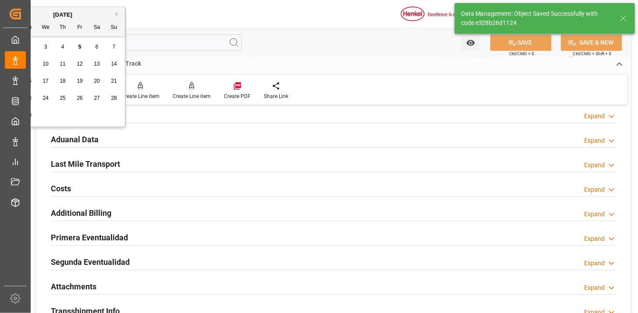
scroll to position [616, 0]
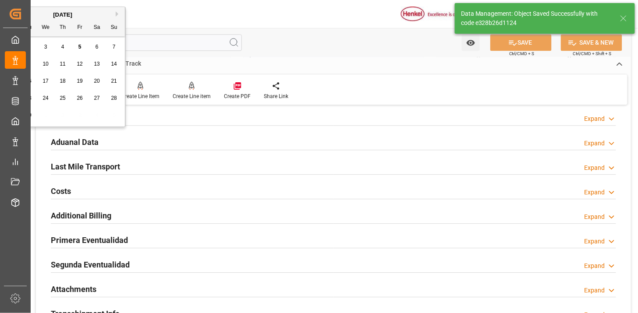
click at [183, 161] on div "Last Mile Transport Expand" at bounding box center [334, 166] width 566 height 17
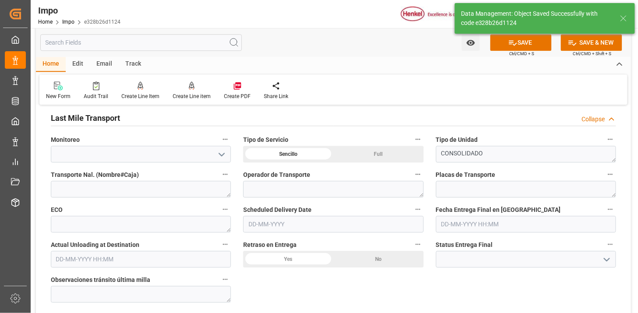
scroll to position [713, 0]
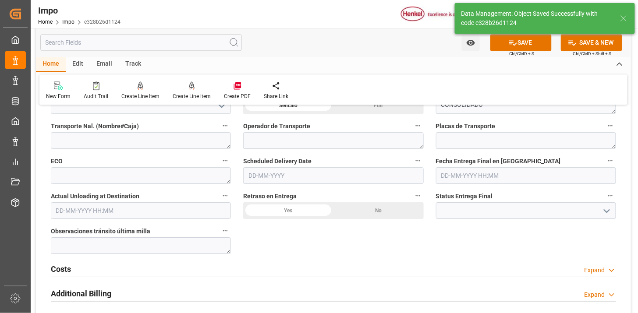
click at [277, 176] on input "text" at bounding box center [333, 175] width 180 height 17
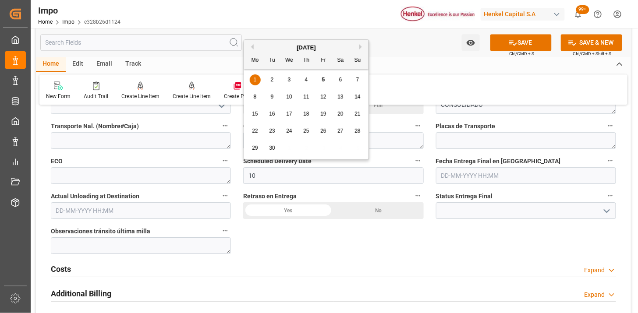
type input "10-09-2025"
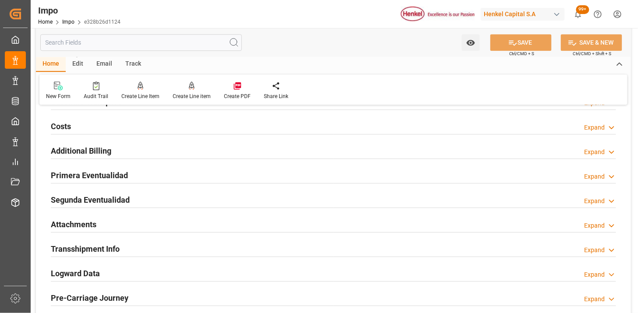
scroll to position [664, 0]
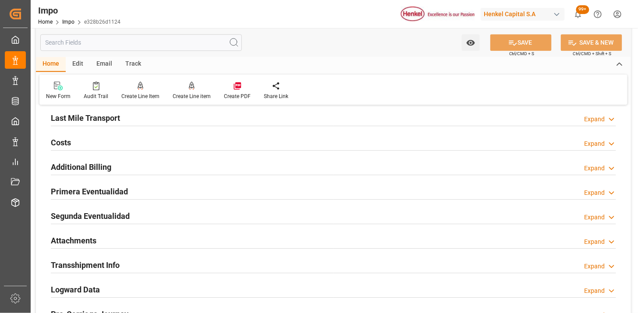
click at [211, 194] on div "Primera Eventualidad Expand" at bounding box center [334, 191] width 566 height 17
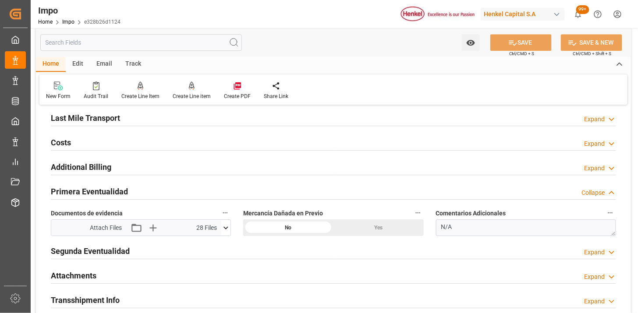
click at [216, 189] on div "Primera Eventualidad Collapse" at bounding box center [334, 191] width 566 height 17
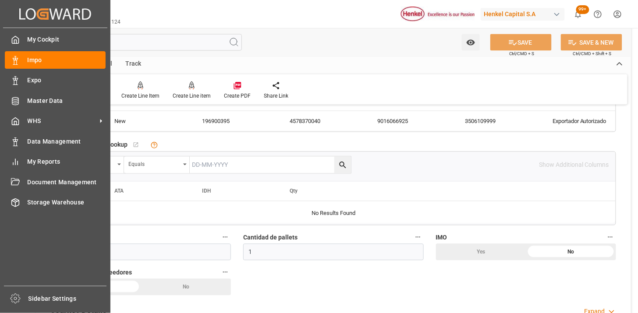
scroll to position [421, 0]
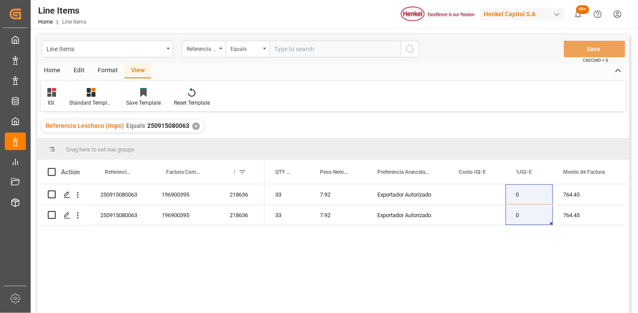
click at [304, 53] on input "text" at bounding box center [336, 49] width 132 height 17
paste input "250906900632"
type input "250906900632"
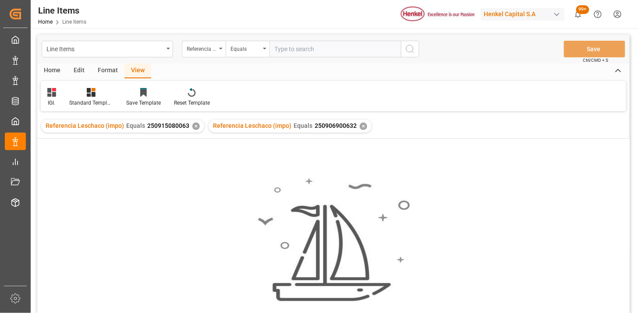
click at [195, 125] on div "✕" at bounding box center [195, 126] width 7 height 7
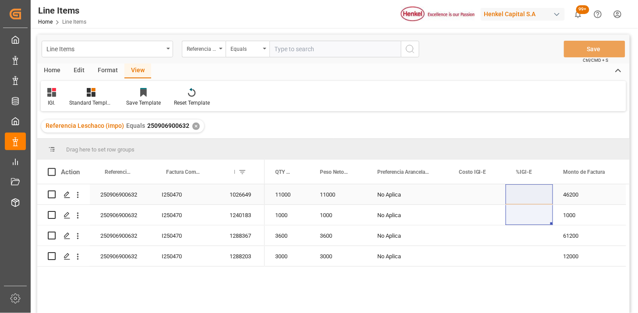
click at [317, 202] on div "11000" at bounding box center [338, 195] width 57 height 20
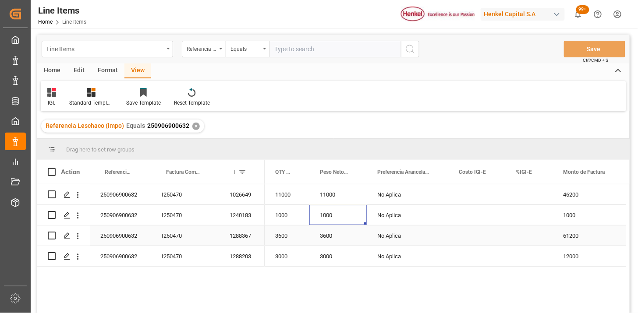
click at [348, 237] on div "3600" at bounding box center [338, 236] width 57 height 20
drag, startPoint x: 338, startPoint y: 256, endPoint x: 360, endPoint y: 260, distance: 21.3
click at [340, 256] on div "3000" at bounding box center [338, 256] width 57 height 20
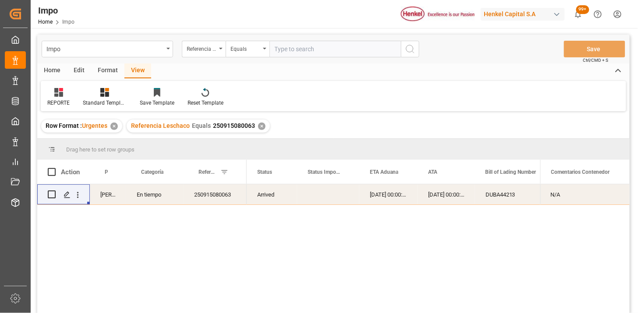
click at [312, 50] on input "text" at bounding box center [336, 49] width 132 height 17
paste input "250915080110"
type input "250915080110"
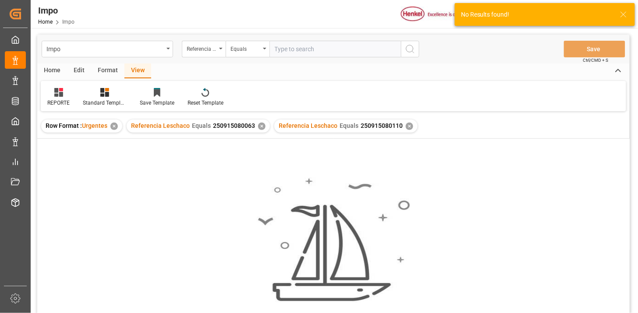
click at [261, 128] on div "✕" at bounding box center [261, 126] width 7 height 7
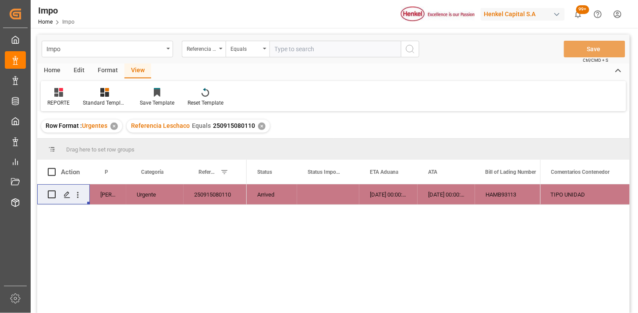
click at [271, 194] on div "Arrived" at bounding box center [272, 195] width 50 height 20
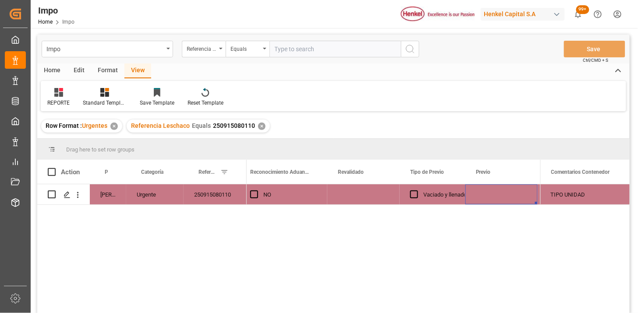
click at [357, 193] on div "Press SPACE to select this row." at bounding box center [364, 195] width 72 height 20
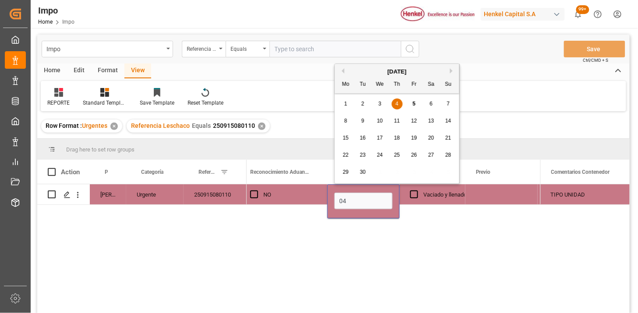
type input "04-09-2025"
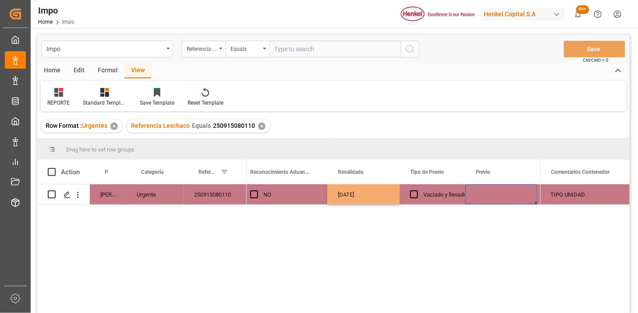
click at [491, 195] on div "Press SPACE to select this row." at bounding box center [502, 195] width 72 height 20
click at [491, 196] on div "Press SPACE to select this row." at bounding box center [502, 195] width 72 height 20
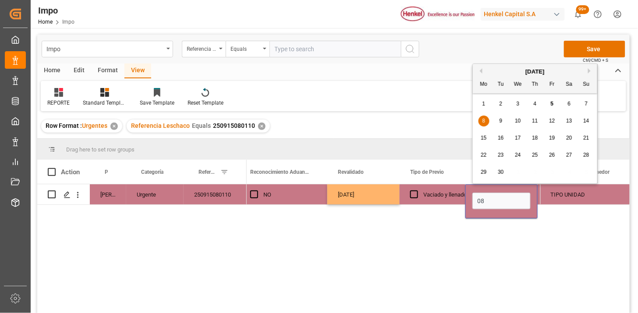
type input "08-09-2025"
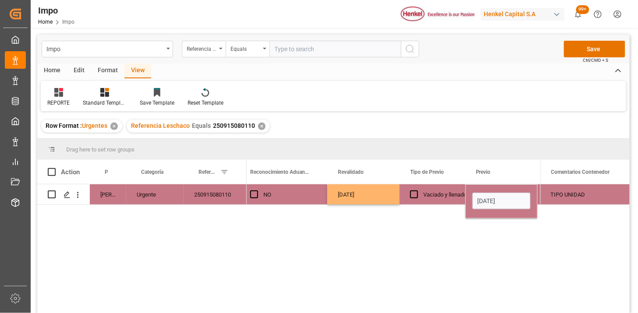
click at [588, 200] on div "TIPO UNIDAD" at bounding box center [585, 195] width 89 height 20
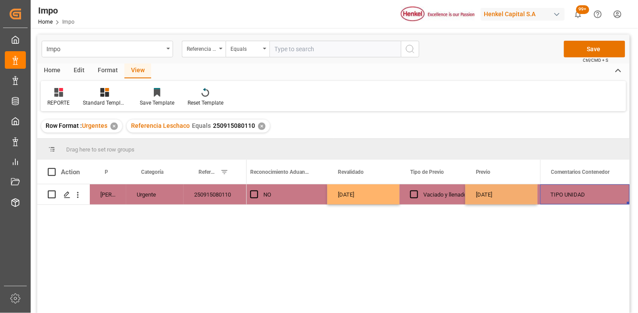
click at [588, 200] on div "TIPO UNIDAD" at bounding box center [585, 195] width 89 height 20
click at [588, 200] on input "TIPO UNIDAD" at bounding box center [585, 200] width 75 height 17
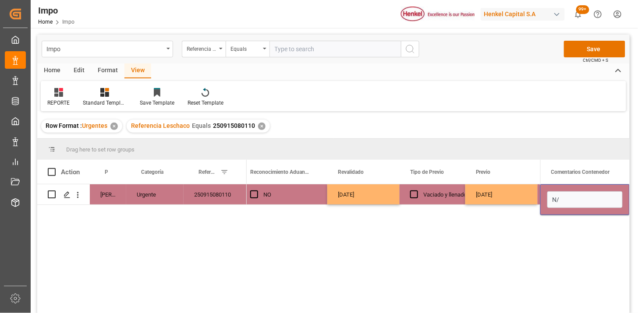
type input "N/A"
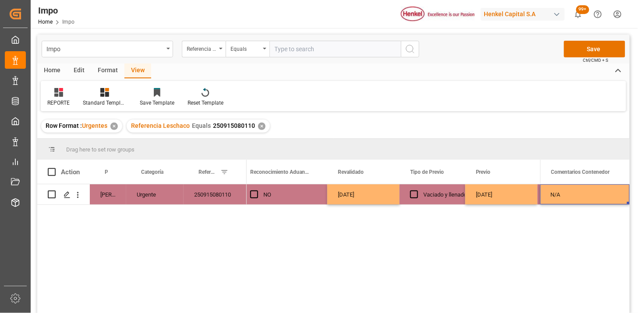
click at [508, 187] on div "08-09-2025" at bounding box center [502, 195] width 72 height 20
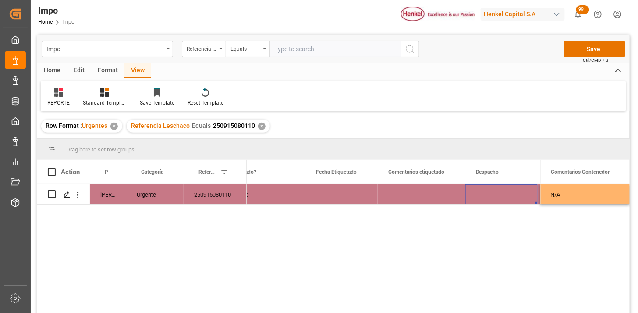
scroll to position [0, 1199]
click at [419, 198] on div "Press SPACE to select this row." at bounding box center [425, 195] width 88 height 20
click at [419, 197] on div "Press SPACE to select this row." at bounding box center [425, 195] width 88 height 20
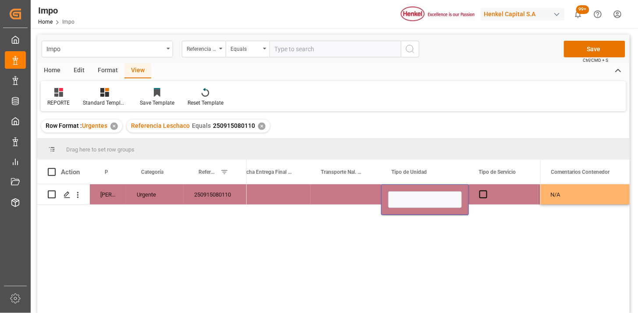
click at [419, 196] on input "Press SPACE to select this row." at bounding box center [425, 200] width 74 height 17
type input "DIRECTA"
click at [486, 196] on span "Press SPACE to select this row." at bounding box center [484, 195] width 8 height 8
click at [486, 191] on input "Press SPACE to select this row." at bounding box center [486, 191] width 0 height 0
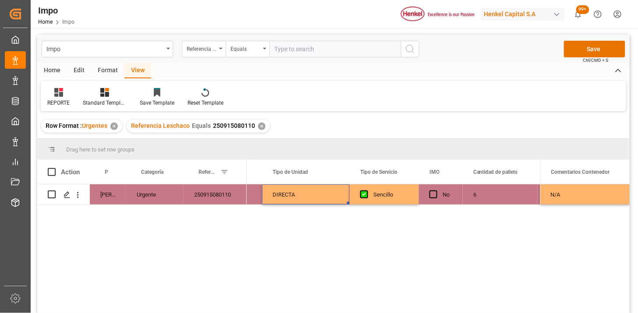
click at [331, 196] on div "DIRECTA" at bounding box center [306, 195] width 88 height 20
click at [331, 196] on input "DIRECTA" at bounding box center [306, 200] width 74 height 17
type input "DIRECTA | RABÓN"
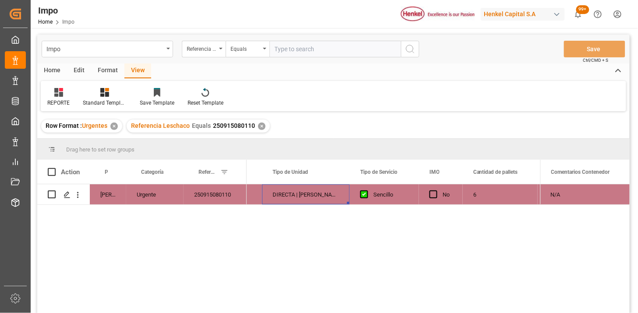
click at [309, 51] on input "text" at bounding box center [336, 49] width 132 height 17
paste input "250915080026"
type input "250915080026"
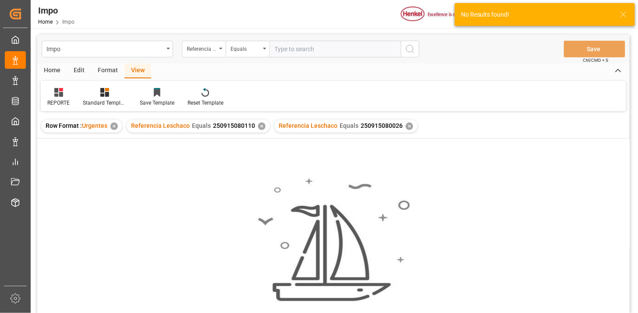
click at [262, 128] on div "✕" at bounding box center [261, 126] width 7 height 7
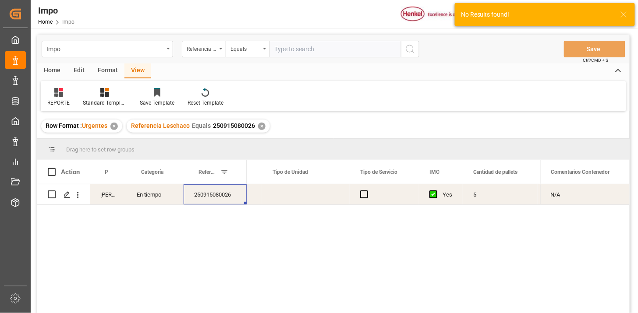
click at [226, 203] on div "250915080026" at bounding box center [215, 195] width 63 height 20
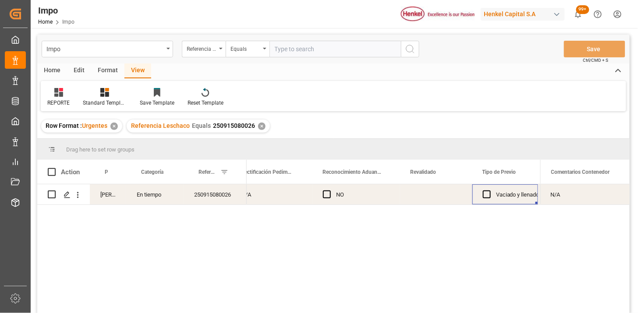
scroll to position [0, 879]
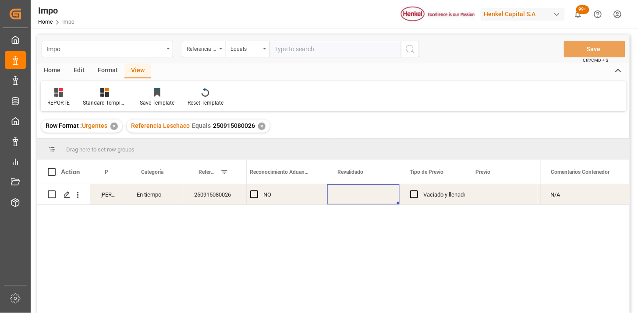
click at [308, 49] on input "text" at bounding box center [336, 49] width 132 height 17
click at [306, 200] on div "NO" at bounding box center [289, 195] width 53 height 20
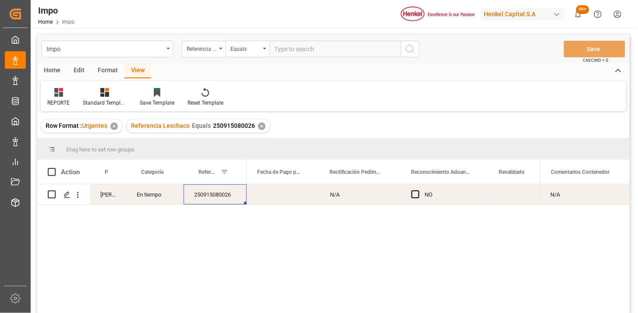
scroll to position [0, 0]
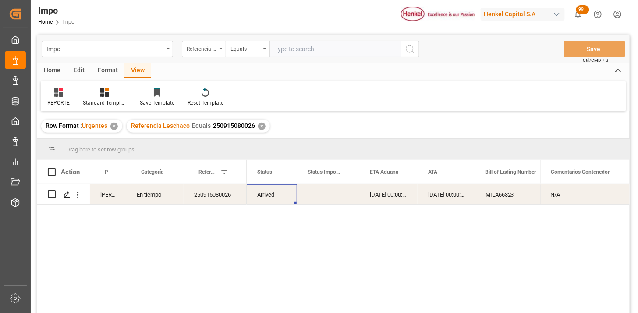
click at [215, 51] on div "Referencia Leschaco" at bounding box center [202, 48] width 30 height 10
type input "bil"
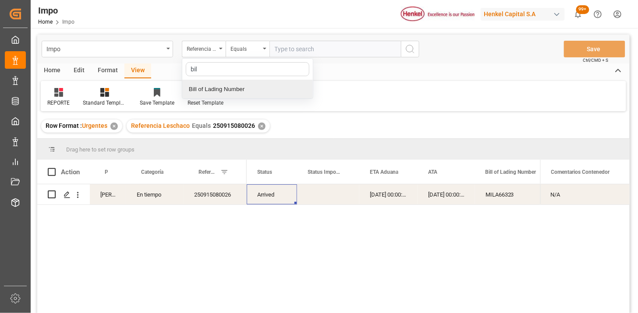
drag, startPoint x: 251, startPoint y: 84, endPoint x: 289, endPoint y: 56, distance: 48.0
click at [254, 83] on div "Bill of Lading Number" at bounding box center [247, 89] width 131 height 18
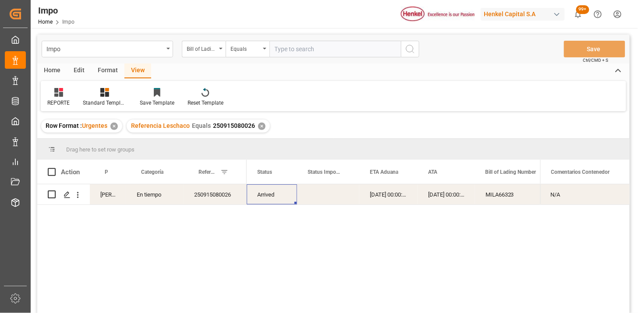
click at [290, 53] on input "text" at bounding box center [336, 49] width 132 height 17
paste input "UTCG0225080243"
type input "UTCG0225080243"
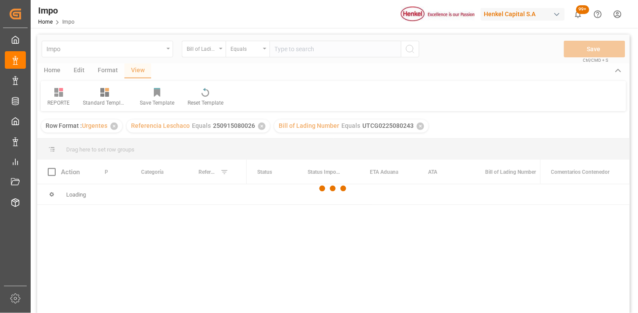
click at [304, 51] on div at bounding box center [333, 189] width 593 height 308
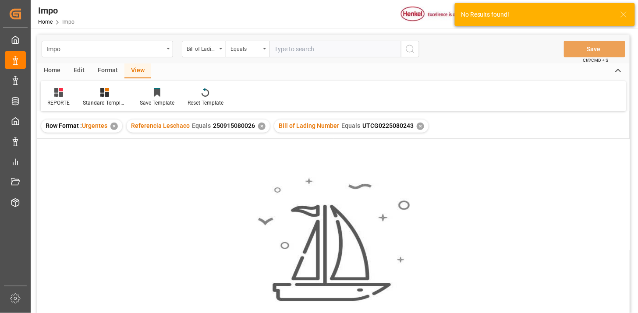
click at [304, 51] on input "text" at bounding box center [336, 49] width 132 height 17
paste input "UTCG0225080243"
type input "UTCG0225080243"
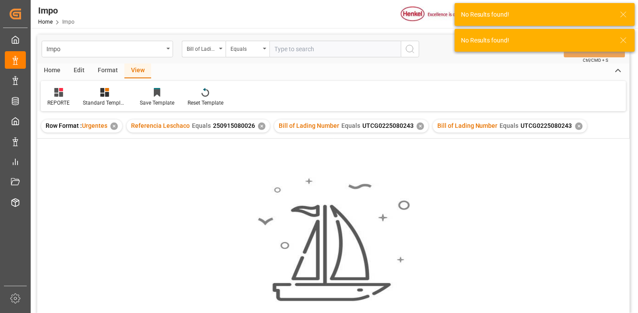
click at [262, 127] on div "✕" at bounding box center [261, 126] width 7 height 7
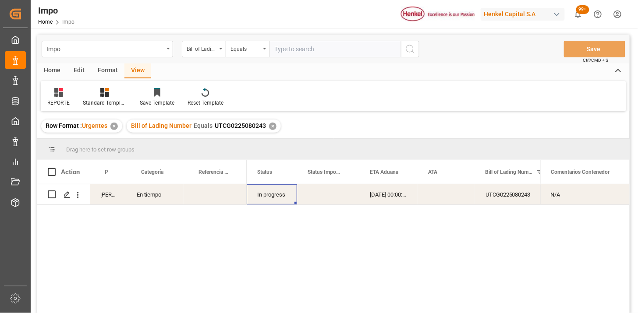
click at [200, 198] on div "Press SPACE to select this row." at bounding box center [215, 195] width 63 height 20
click at [200, 197] on div "Press SPACE to select this row." at bounding box center [215, 195] width 63 height 20
click at [205, 199] on input "Press SPACE to select this row." at bounding box center [215, 200] width 49 height 17
type input "251015080007"
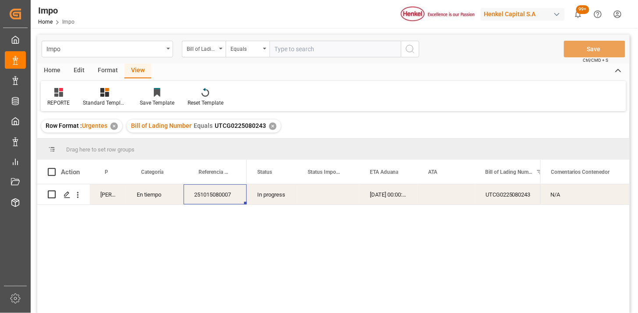
click at [396, 41] on input "text" at bounding box center [336, 49] width 132 height 17
paste input "250883000004"
type input "250883000004"
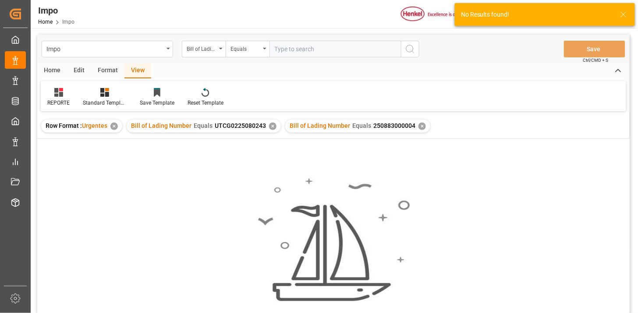
click at [269, 126] on div "✕" at bounding box center [272, 126] width 7 height 7
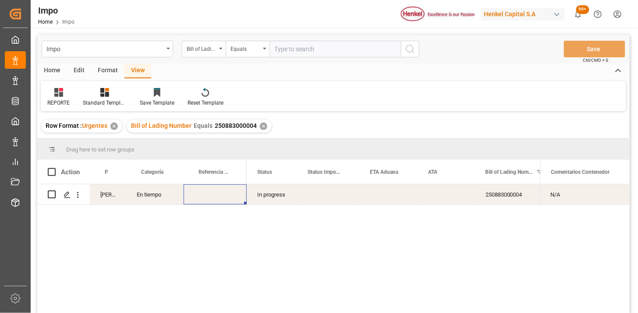
click at [218, 198] on div "Press SPACE to select this row." at bounding box center [215, 195] width 63 height 20
click at [218, 198] on input "Press SPACE to select this row." at bounding box center [215, 200] width 49 height 17
paste input "250915080112"
type input "250915080112"
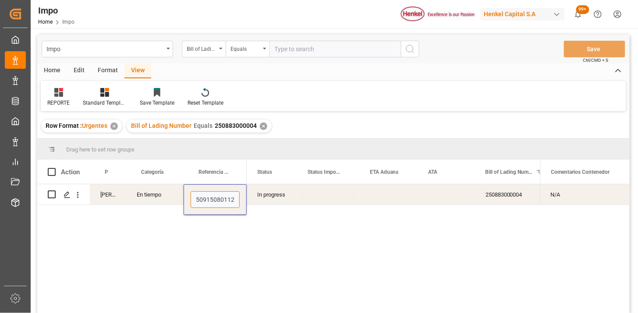
scroll to position [0, 2]
drag, startPoint x: 198, startPoint y: 51, endPoint x: 204, endPoint y: 62, distance: 12.6
click at [198, 51] on div "Bill of Lading Number" at bounding box center [202, 48] width 30 height 10
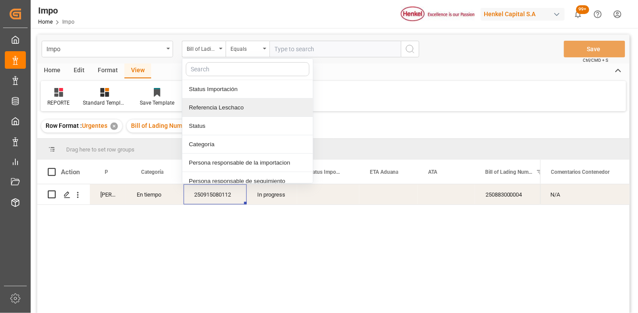
drag, startPoint x: 217, startPoint y: 108, endPoint x: 224, endPoint y: 101, distance: 9.9
click at [220, 106] on div "Referencia Leschaco" at bounding box center [247, 108] width 131 height 18
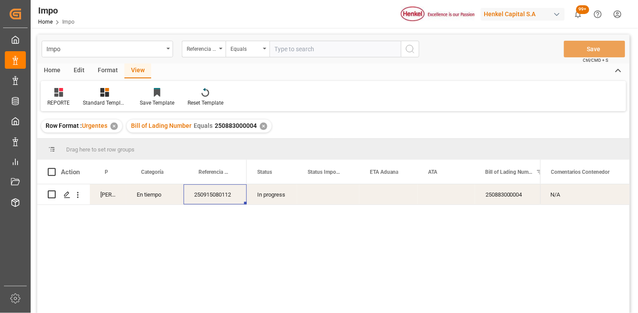
click at [279, 50] on input "text" at bounding box center [336, 49] width 132 height 17
paste input "250906900473"
type input "250906900473"
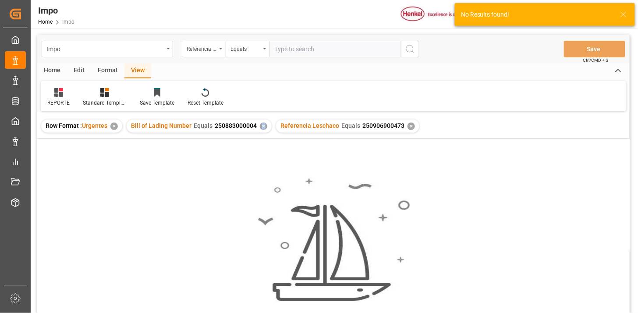
click at [263, 129] on div "✕" at bounding box center [263, 126] width 7 height 7
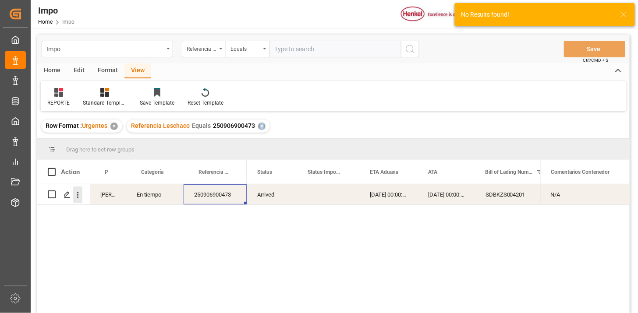
click at [79, 198] on icon "open menu" at bounding box center [77, 195] width 9 height 9
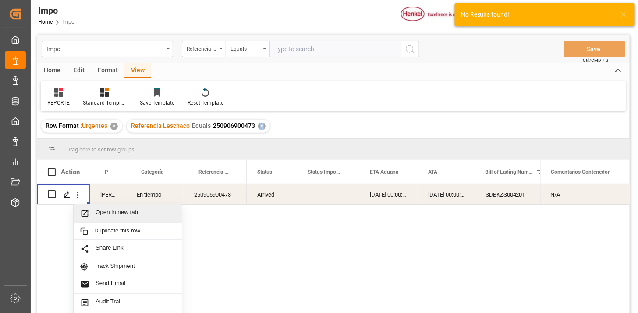
click at [102, 212] on span "Open in new tab" at bounding box center [136, 213] width 80 height 9
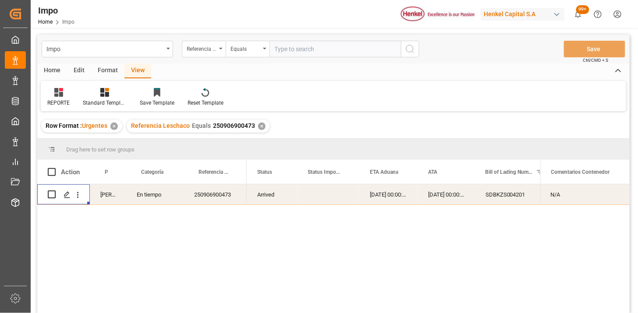
click at [284, 50] on input "text" at bounding box center [336, 49] width 132 height 17
paste input "250915080032"
type input "250915080032"
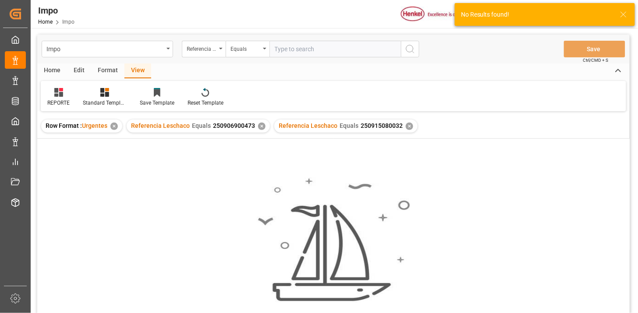
click at [259, 128] on div "✕" at bounding box center [261, 126] width 7 height 7
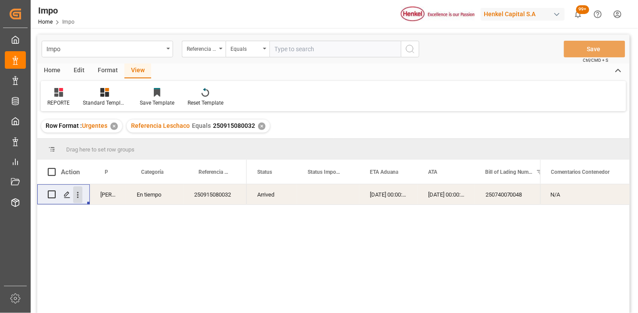
click at [81, 196] on div "Press SPACE to select this row." at bounding box center [78, 195] width 22 height 17
click at [81, 197] on icon "open menu" at bounding box center [77, 195] width 9 height 9
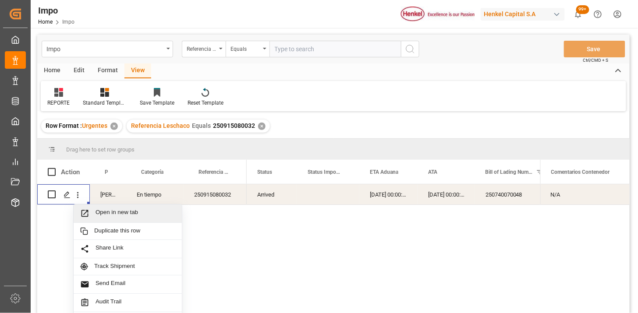
click at [100, 211] on span "Open in new tab" at bounding box center [136, 213] width 80 height 9
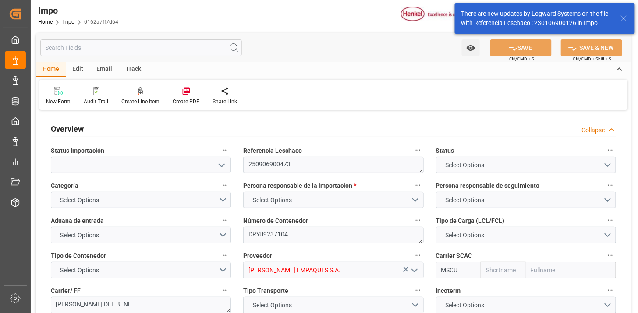
type input "MSC"
type input "Mediterranean Shipping Company"
type input "1"
type input "31.157"
type input "20"
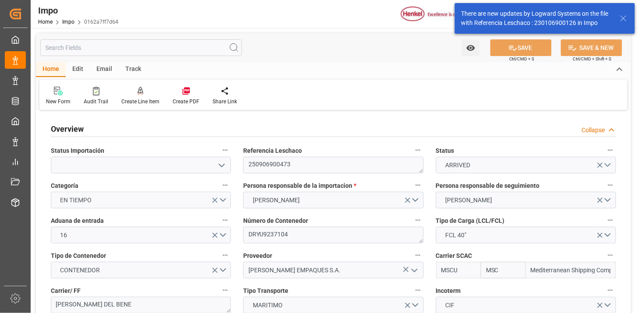
type input "[DATE]"
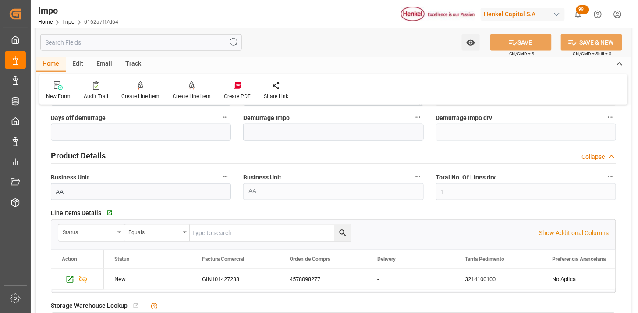
scroll to position [195, 0]
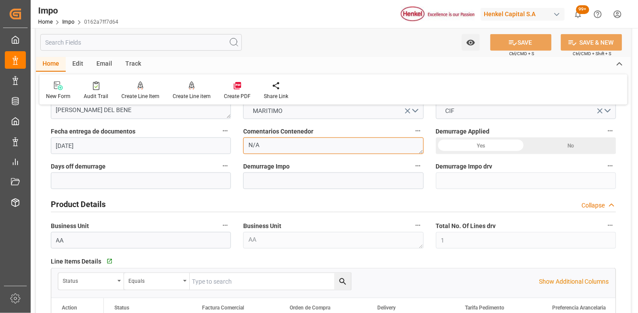
click at [294, 143] on textarea "N/A" at bounding box center [333, 146] width 180 height 17
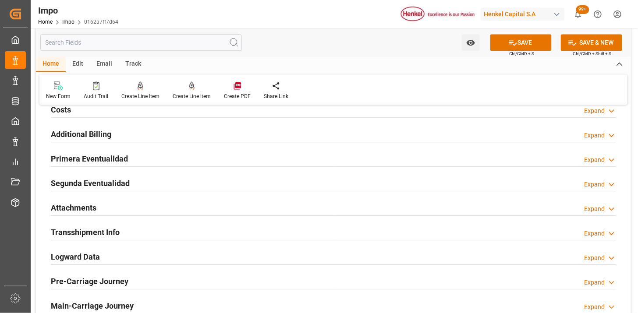
scroll to position [682, 0]
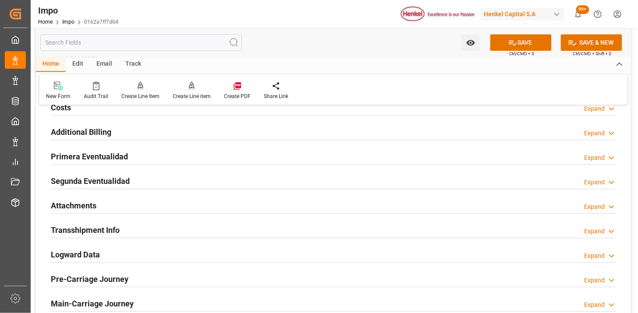
type textarea "CONFIRMAR FUMIGACIÓN"
click at [174, 157] on div "Primera Eventualidad Expand" at bounding box center [334, 156] width 566 height 17
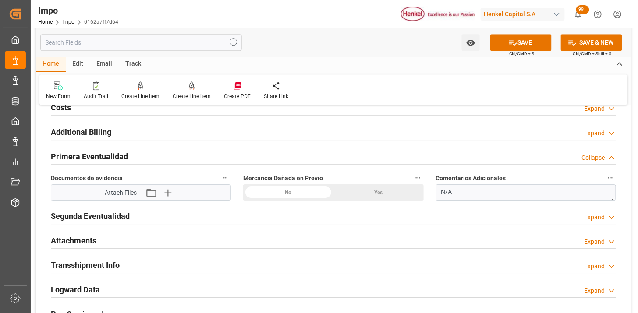
scroll to position [730, 0]
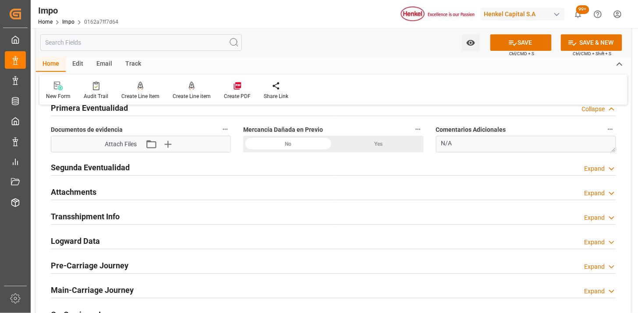
drag, startPoint x: 278, startPoint y: 143, endPoint x: 286, endPoint y: 146, distance: 9.0
click at [278, 144] on div "No" at bounding box center [288, 144] width 90 height 17
click at [444, 145] on textarea "N/A" at bounding box center [526, 144] width 180 height 17
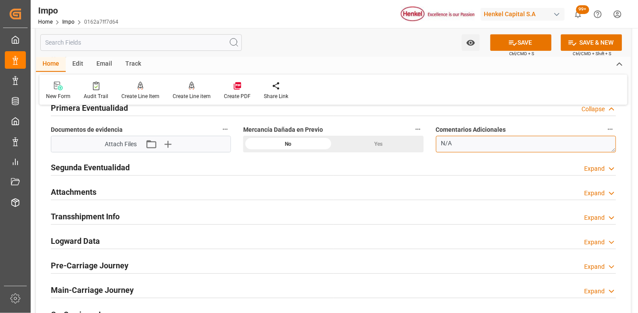
click at [444, 145] on textarea "N/A" at bounding box center [526, 144] width 180 height 17
type textarea "NO SE DETECTARON SELLO DE FUMIGACIÓN"
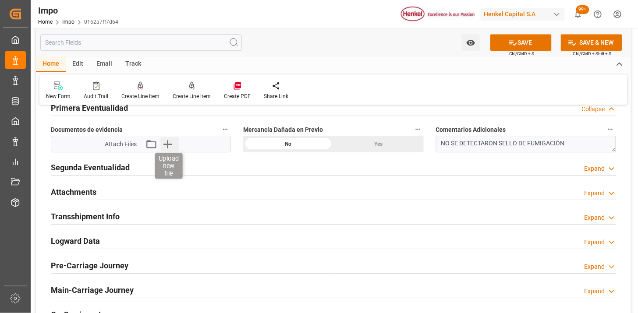
click at [166, 141] on icon "button" at bounding box center [167, 144] width 14 height 14
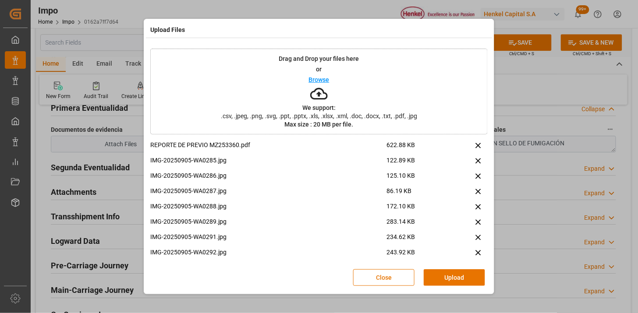
drag, startPoint x: 452, startPoint y: 279, endPoint x: 213, endPoint y: 207, distance: 249.7
click at [452, 281] on button "Upload" at bounding box center [454, 278] width 61 height 17
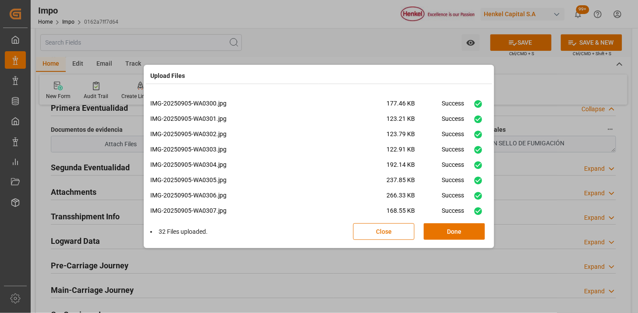
scroll to position [374, 0]
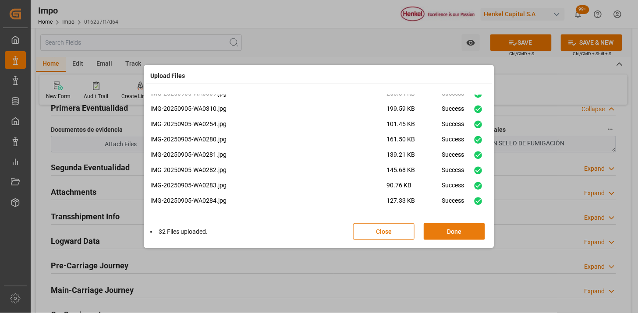
click at [454, 228] on button "Done" at bounding box center [454, 232] width 61 height 17
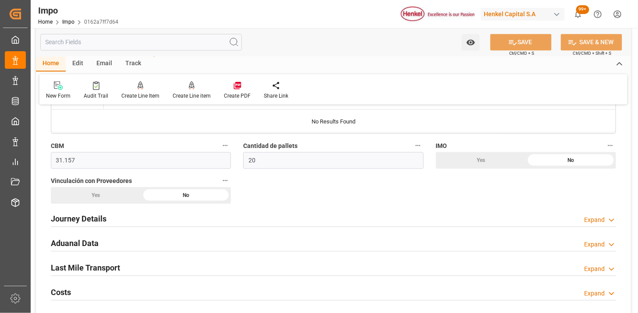
scroll to position [389, 0]
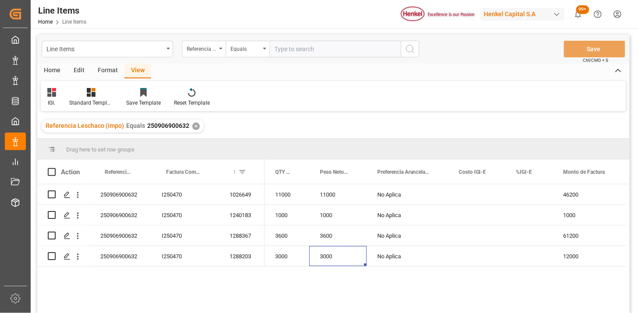
click at [308, 44] on input "text" at bounding box center [336, 49] width 132 height 17
paste input "250915080032"
type input "250915080032"
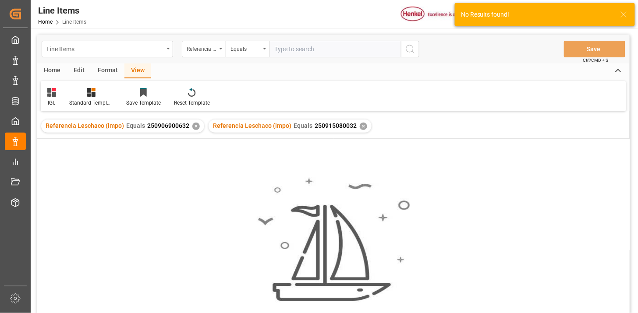
click at [196, 125] on div "✕" at bounding box center [195, 126] width 7 height 7
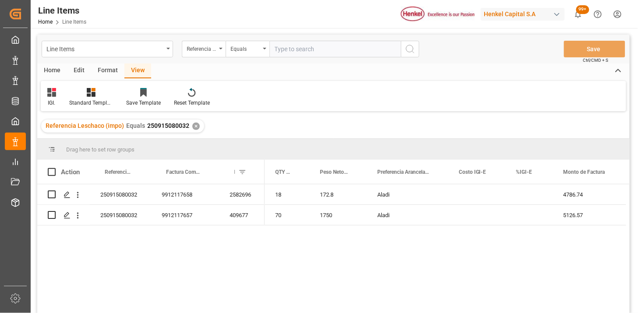
click at [303, 50] on input "text" at bounding box center [336, 49] width 132 height 17
click at [528, 196] on div "Press SPACE to select this row." at bounding box center [529, 195] width 47 height 20
click at [529, 196] on div "Press SPACE to select this row." at bounding box center [529, 195] width 47 height 20
click at [529, 196] on input "Press SPACE to select this row." at bounding box center [529, 200] width 33 height 17
click at [426, 222] on div "Aladi" at bounding box center [408, 215] width 82 height 20
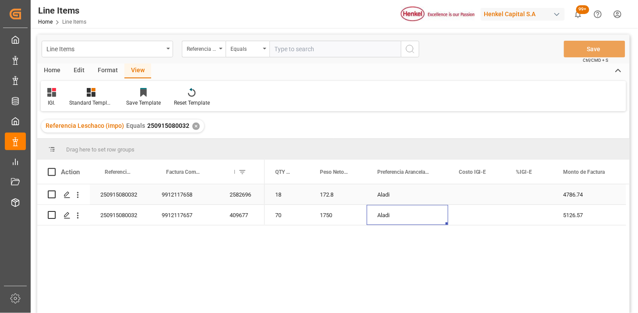
click at [232, 198] on div "2582696" at bounding box center [242, 195] width 46 height 20
click at [530, 220] on div "Press SPACE to select this row." at bounding box center [529, 215] width 47 height 20
click at [527, 215] on input "Press SPACE to select this row." at bounding box center [529, 210] width 33 height 17
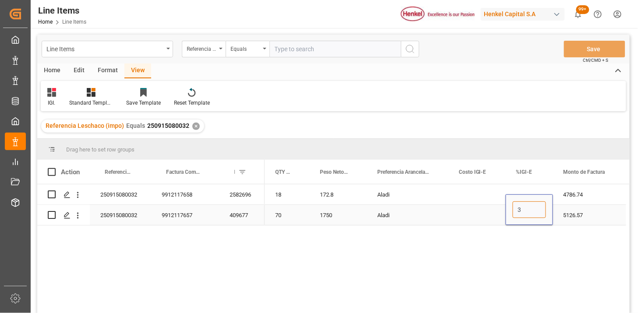
type input "30"
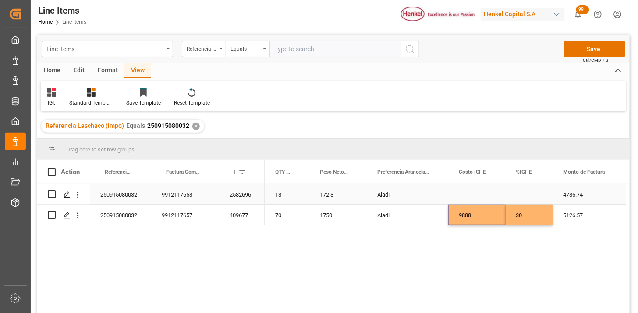
click at [531, 193] on div "Press SPACE to select this row." at bounding box center [529, 195] width 47 height 20
type input "30"
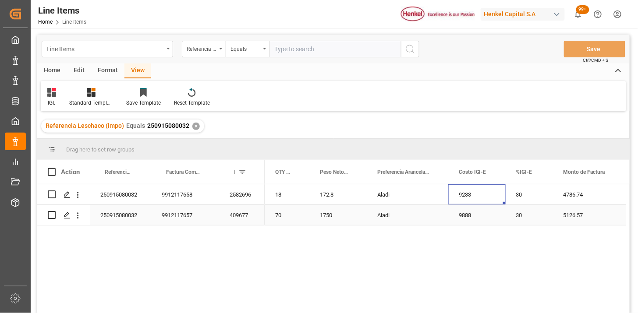
click at [96, 215] on div "250915080032" at bounding box center [120, 215] width 61 height 20
click at [284, 49] on input "text" at bounding box center [336, 49] width 132 height 17
paste input "250915080048"
type input "250915080048"
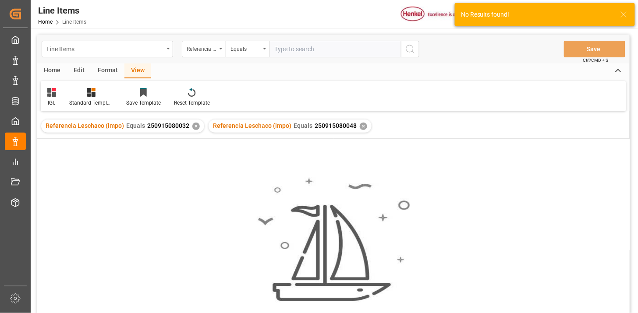
click at [193, 127] on div "✕" at bounding box center [195, 126] width 7 height 7
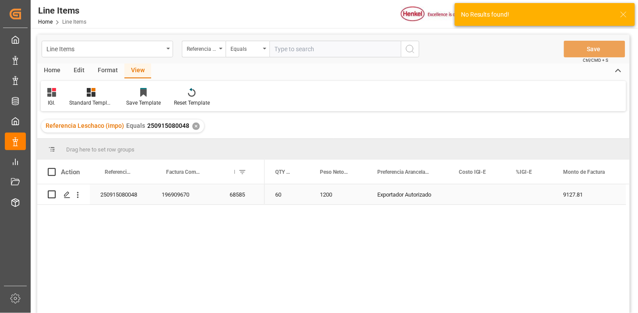
click at [342, 200] on div "1200" at bounding box center [338, 195] width 57 height 20
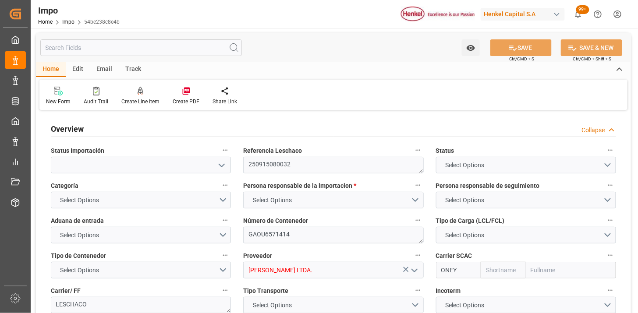
type input "ONE"
type input "Ocean Network Express"
type input "2"
type input "4.745"
type input "5"
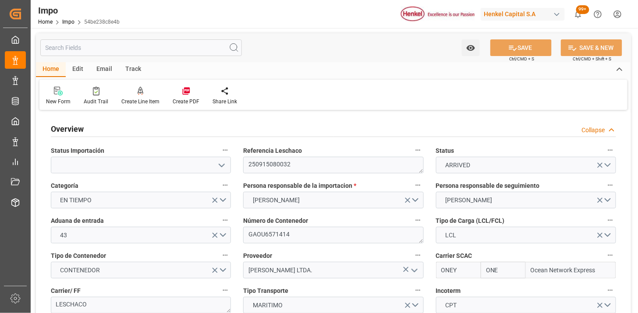
type input "[DATE]"
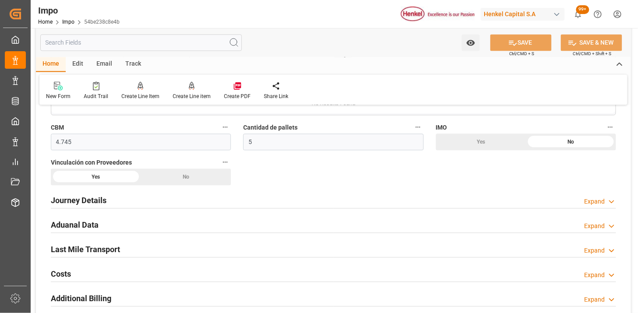
scroll to position [584, 0]
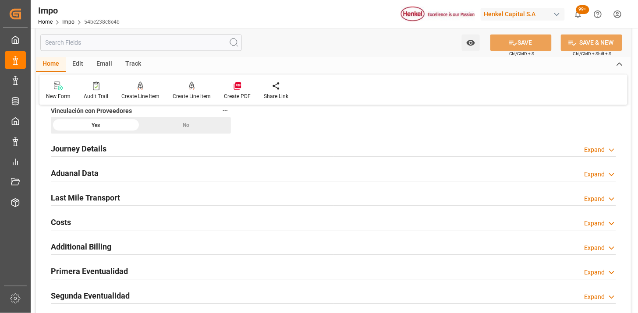
click at [181, 150] on div "Journey Details Expand" at bounding box center [334, 148] width 566 height 17
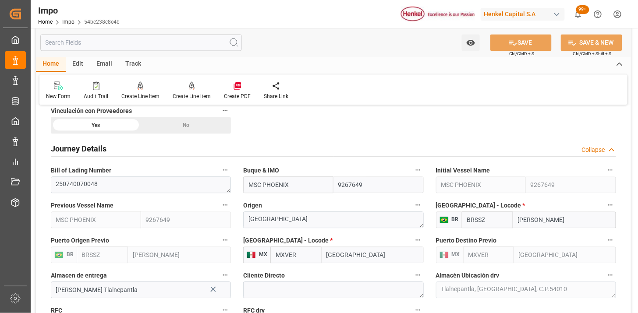
click at [168, 147] on div "Journey Details Collapse" at bounding box center [334, 148] width 566 height 17
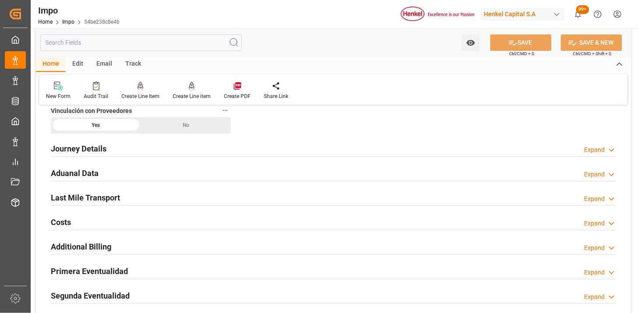
drag, startPoint x: 133, startPoint y: 173, endPoint x: 200, endPoint y: 183, distance: 68.3
click at [135, 172] on div "Aduanal Data Expand" at bounding box center [334, 172] width 566 height 17
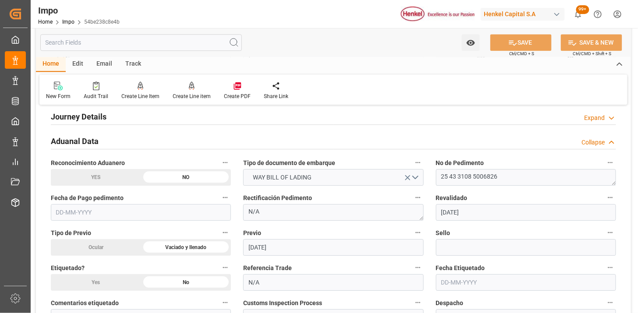
scroll to position [633, 0]
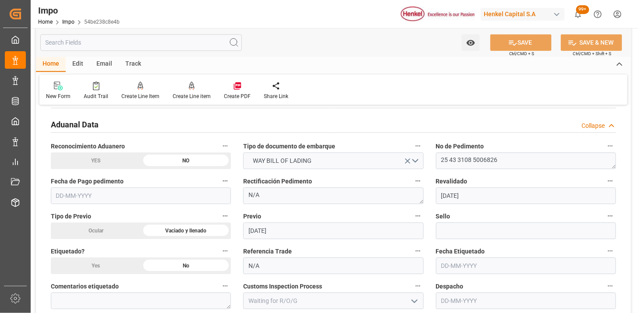
click at [185, 196] on input "text" at bounding box center [141, 196] width 180 height 17
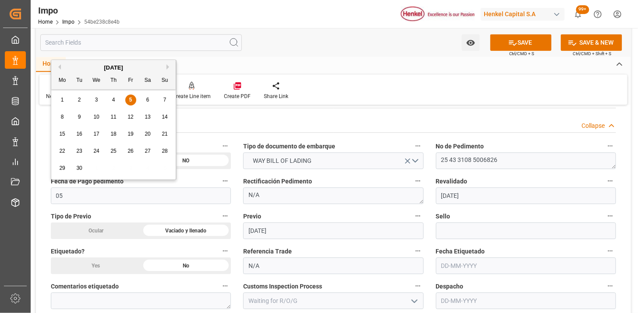
type input "[DATE]"
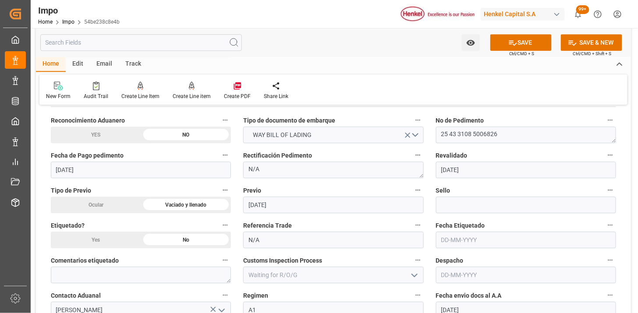
scroll to position [682, 0]
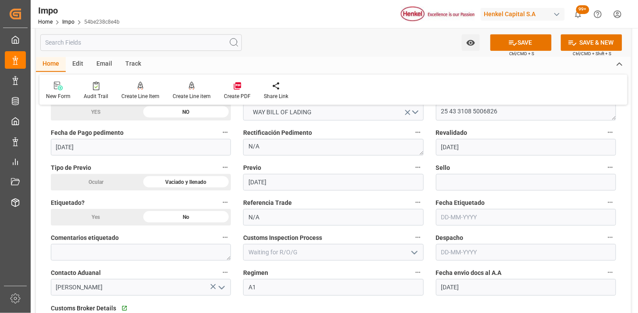
click at [474, 250] on input "text" at bounding box center [526, 252] width 180 height 17
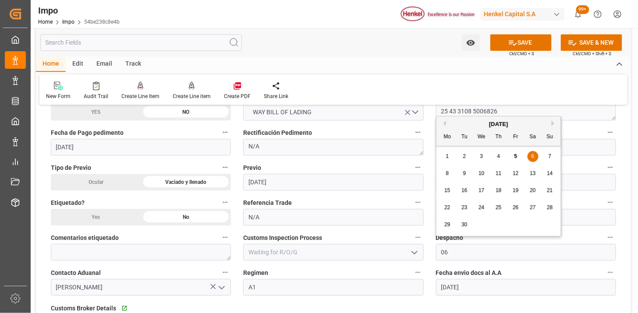
type input "06-09-2025"
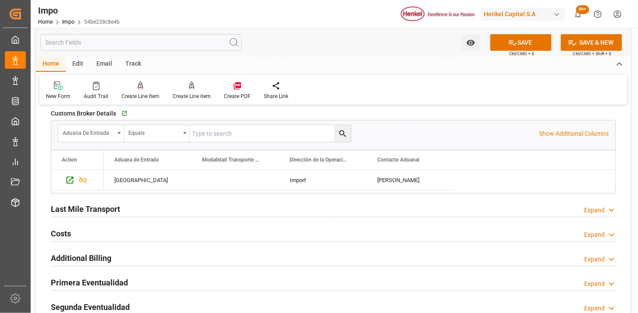
scroll to position [926, 0]
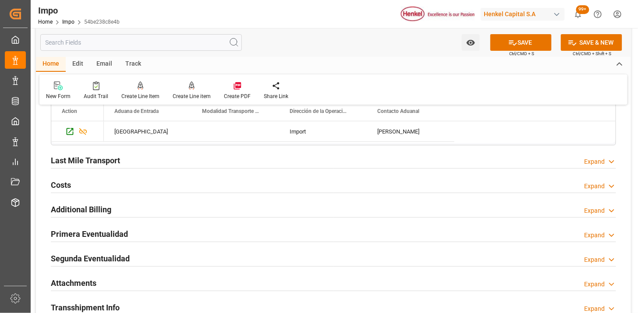
click at [157, 163] on div "Last Mile Transport Expand" at bounding box center [334, 160] width 566 height 17
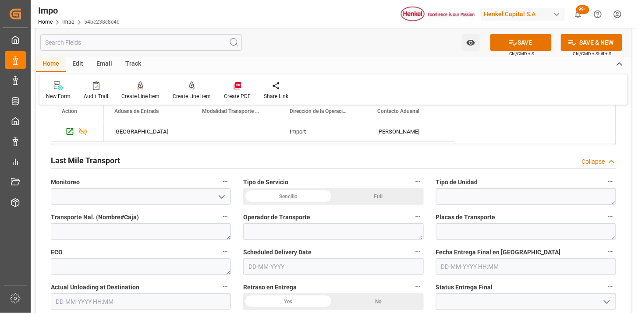
click at [286, 199] on div "Sencillo" at bounding box center [288, 197] width 90 height 17
click at [471, 199] on textarea at bounding box center [526, 197] width 180 height 17
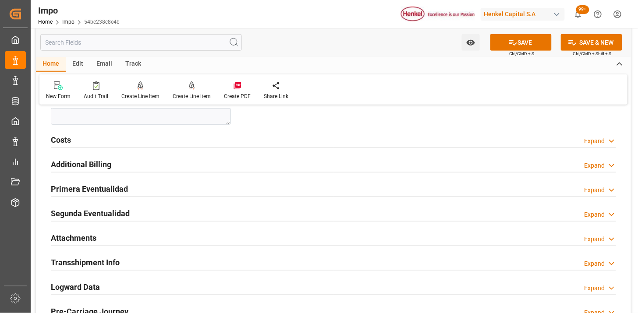
scroll to position [1169, 0]
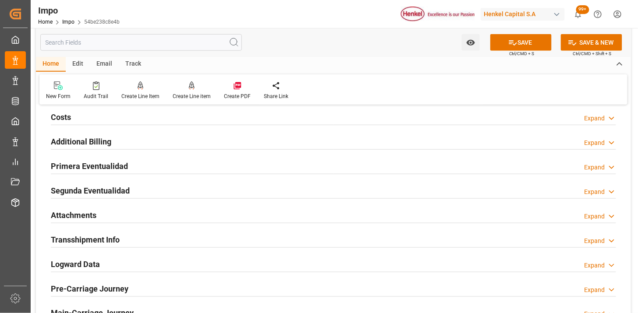
type textarea "CONSOLIDADO"
click at [208, 161] on div "Primera Eventualidad Expand" at bounding box center [334, 165] width 566 height 17
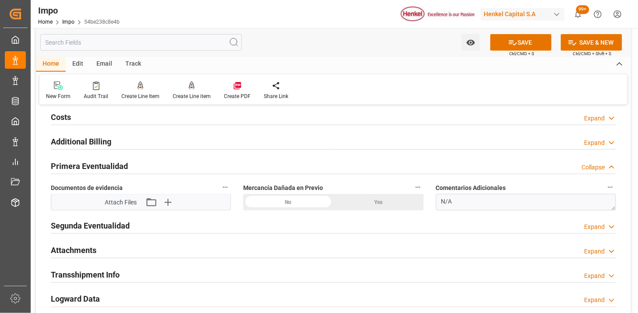
drag, startPoint x: 376, startPoint y: 205, endPoint x: 389, endPoint y: 204, distance: 13.6
click at [376, 205] on div "Yes" at bounding box center [379, 202] width 90 height 17
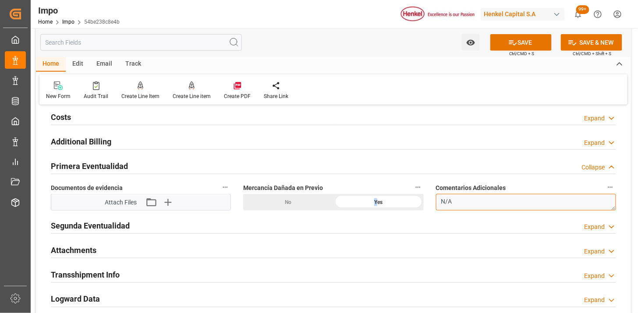
drag, startPoint x: 389, startPoint y: 204, endPoint x: 481, endPoint y: 209, distance: 91.8
click at [481, 209] on textarea "N/A" at bounding box center [526, 202] width 180 height 17
click at [481, 205] on textarea "N/A" at bounding box center [526, 202] width 180 height 17
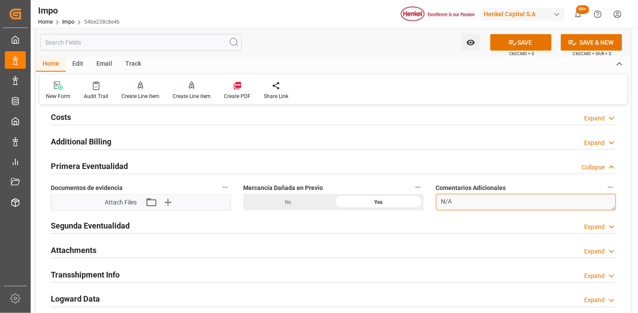
click at [481, 205] on textarea "N/A" at bounding box center [526, 202] width 180 height 17
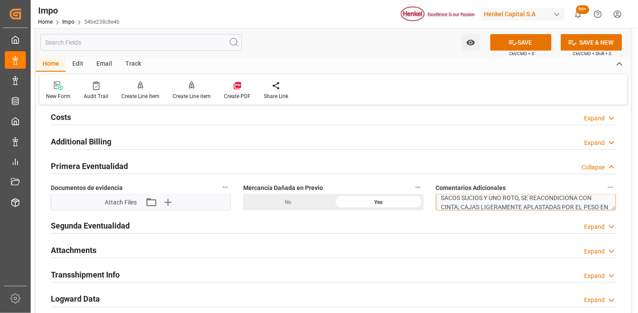
scroll to position [13, 0]
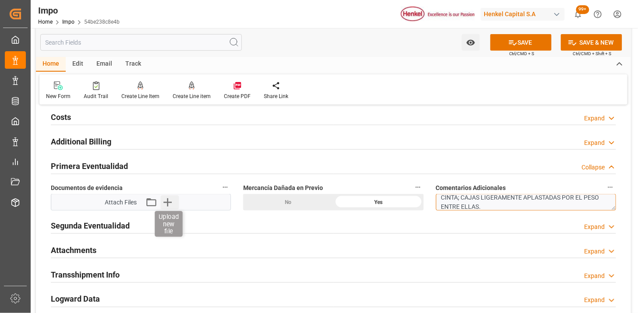
type textarea "SACOS SUCIOS Y UNO ROTO, SE REACONDICIONA CON CINTA; CAJAS LIGERAMENTE APLASTAD…"
click at [168, 205] on icon "button" at bounding box center [168, 203] width 8 height 8
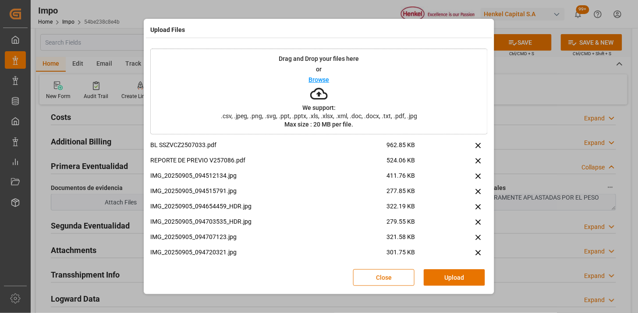
click at [463, 277] on button "Upload" at bounding box center [454, 278] width 61 height 17
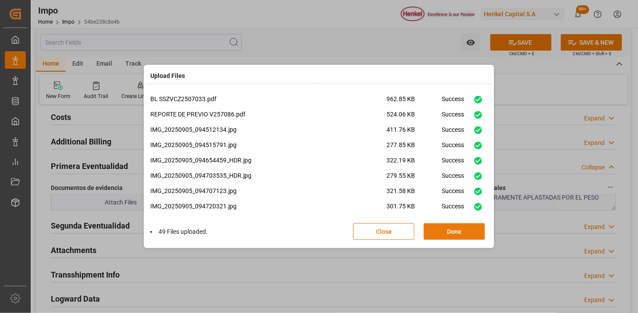
scroll to position [389, 0]
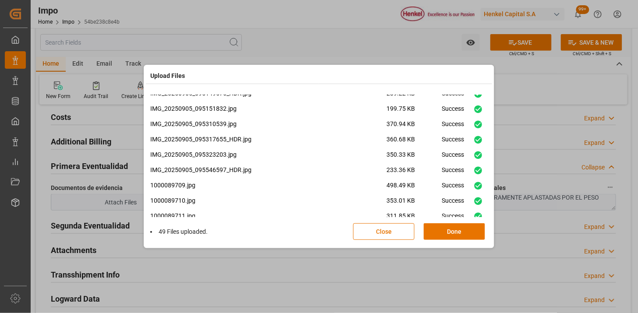
drag, startPoint x: 449, startPoint y: 229, endPoint x: 423, endPoint y: 239, distance: 27.6
click at [449, 230] on button "Done" at bounding box center [454, 232] width 61 height 17
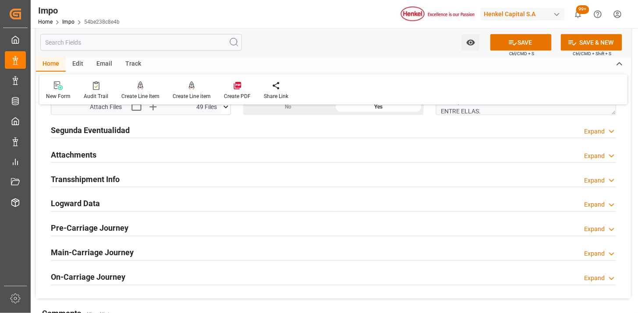
scroll to position [1266, 0]
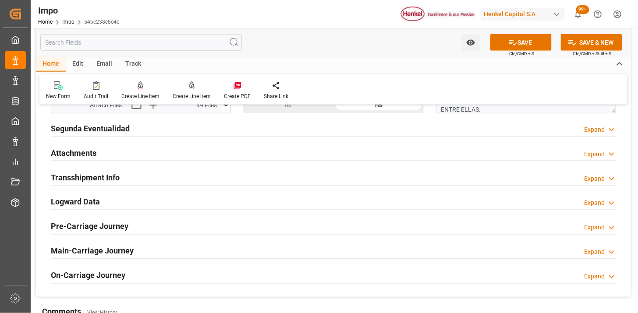
click at [136, 155] on div "Attachments Expand" at bounding box center [334, 152] width 566 height 17
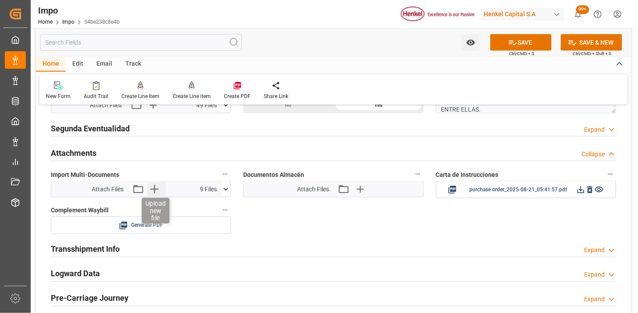
click at [158, 195] on icon "button" at bounding box center [154, 189] width 14 height 14
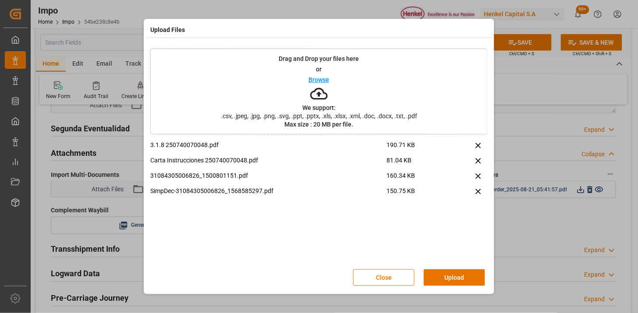
drag, startPoint x: 455, startPoint y: 281, endPoint x: 415, endPoint y: 279, distance: 39.9
click at [456, 281] on button "Upload" at bounding box center [454, 278] width 61 height 17
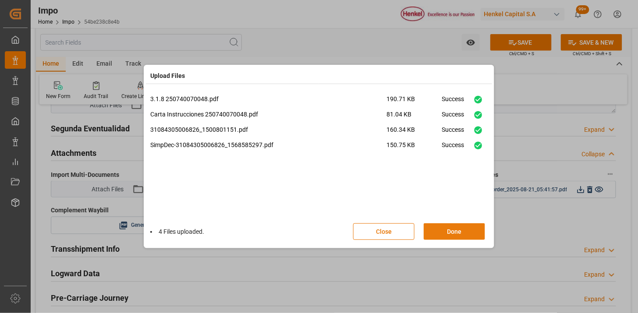
click at [455, 230] on button "Done" at bounding box center [454, 232] width 61 height 17
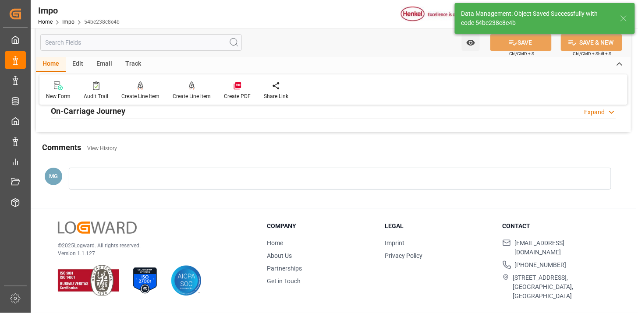
scroll to position [787, 0]
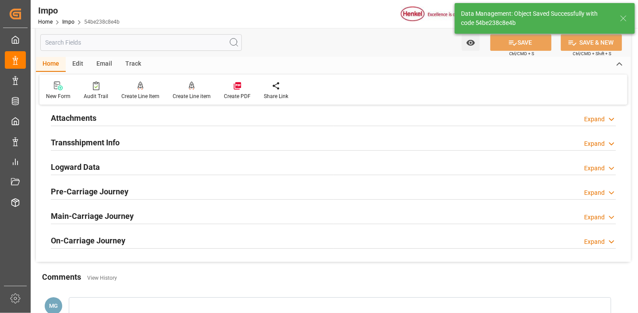
drag, startPoint x: 138, startPoint y: 166, endPoint x: 129, endPoint y: 142, distance: 24.8
click at [138, 167] on div "Logward Data Expand" at bounding box center [334, 166] width 566 height 17
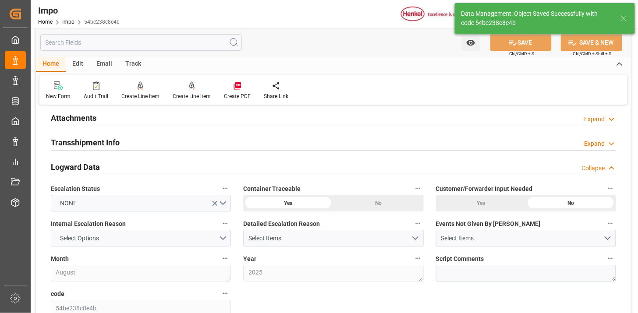
click at [117, 165] on div "Logward Data Collapse" at bounding box center [334, 166] width 566 height 17
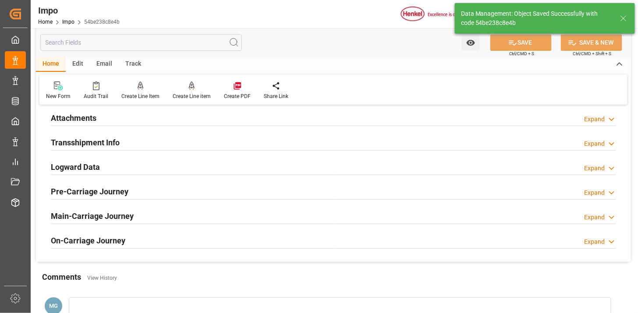
drag, startPoint x: 141, startPoint y: 120, endPoint x: 146, endPoint y: 126, distance: 8.1
click at [142, 120] on div "Attachments Expand" at bounding box center [334, 117] width 566 height 17
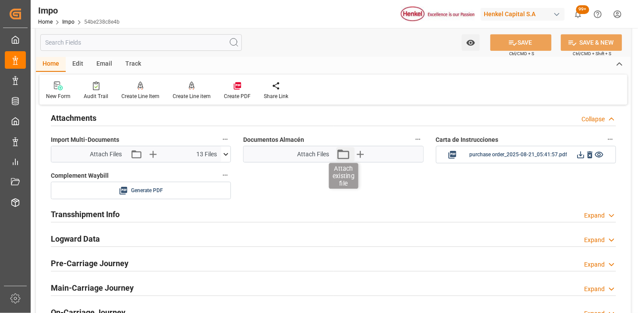
click at [338, 155] on icon "button" at bounding box center [343, 154] width 14 height 14
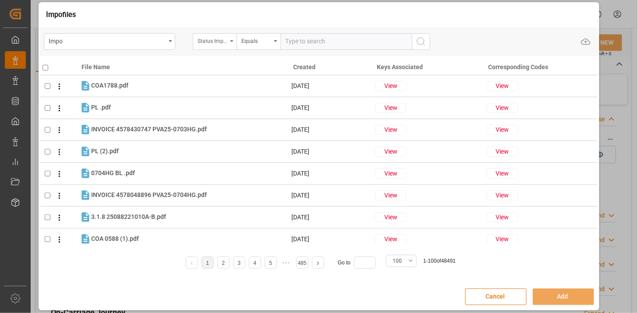
click at [219, 43] on div "Status Importación" at bounding box center [213, 40] width 30 height 10
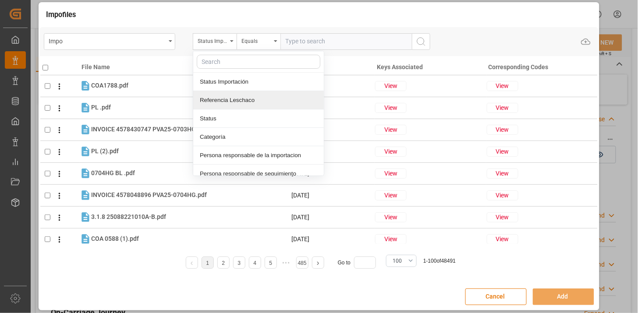
drag, startPoint x: 239, startPoint y: 100, endPoint x: 312, endPoint y: 52, distance: 87.3
click at [241, 99] on div "Referencia Leschaco" at bounding box center [258, 100] width 131 height 18
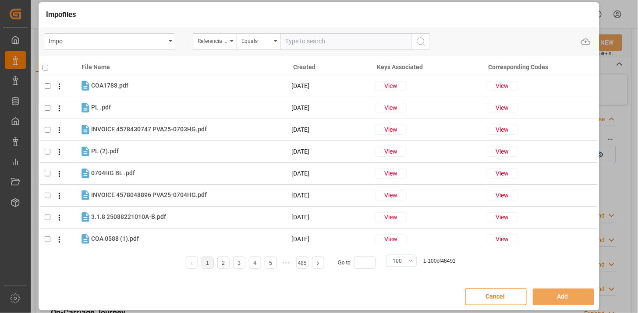
click at [316, 46] on input "text" at bounding box center [347, 41] width 132 height 17
paste input "250915080032"
type input "250915080032"
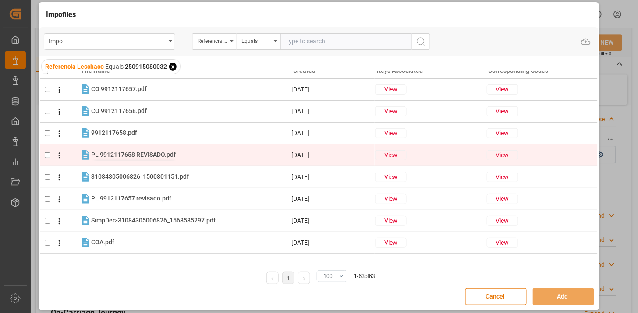
scroll to position [0, 0]
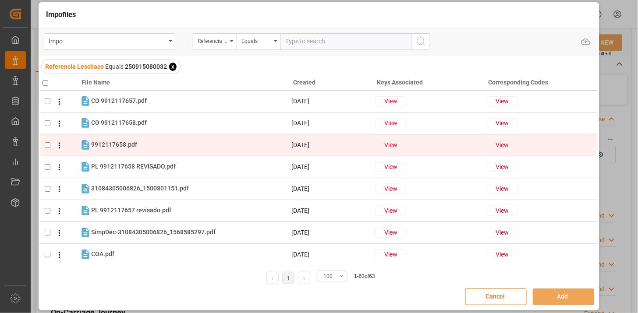
click at [192, 143] on div "9912117658.pdf 9912117658.pdf" at bounding box center [190, 144] width 199 height 11
checkbox input "true"
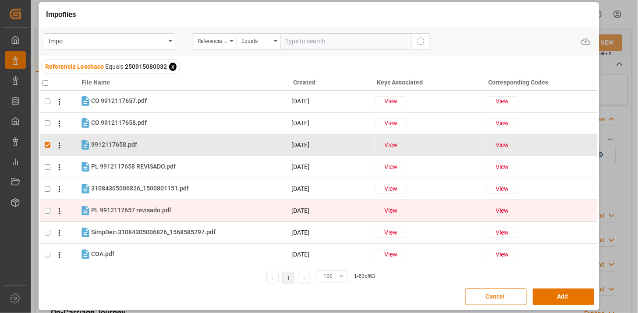
click at [174, 211] on div "PL 9912117657 revisado.pdf PL 9912117657 revisado.pdf" at bounding box center [190, 210] width 199 height 11
checkbox input "true"
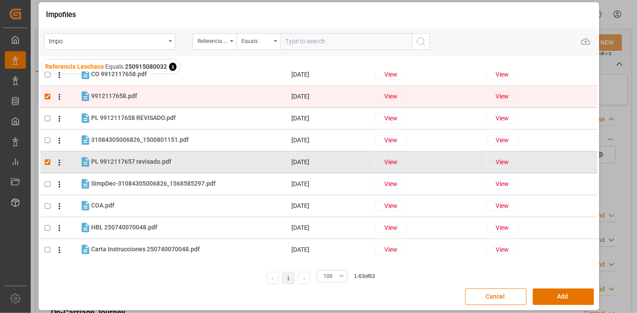
scroll to position [97, 0]
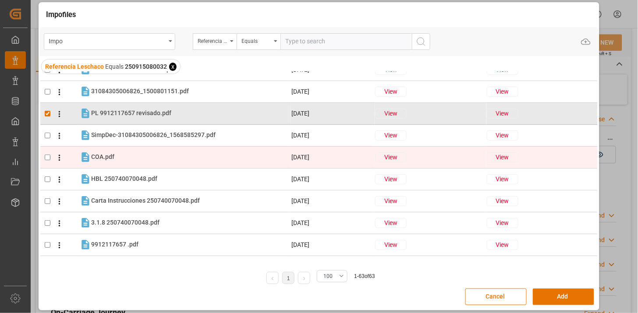
click at [242, 160] on div "COA.pdf COA.pdf" at bounding box center [190, 157] width 199 height 11
checkbox input "true"
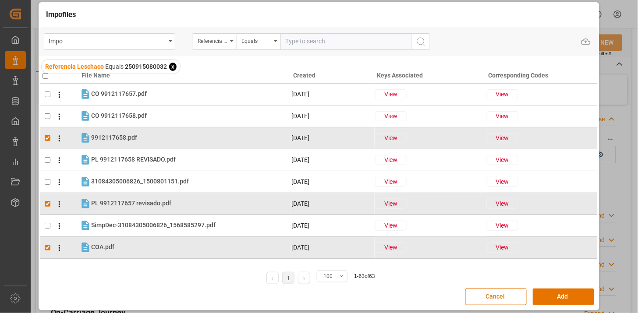
scroll to position [0, 0]
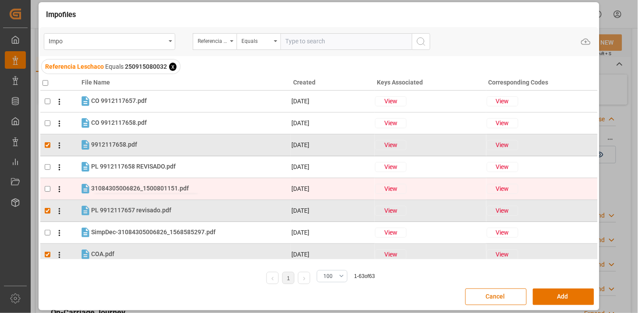
click at [187, 185] on div "31084305006826_1500801151.pdf 31084305006826_1500801151.pdf" at bounding box center [140, 188] width 98 height 9
checkbox input "true"
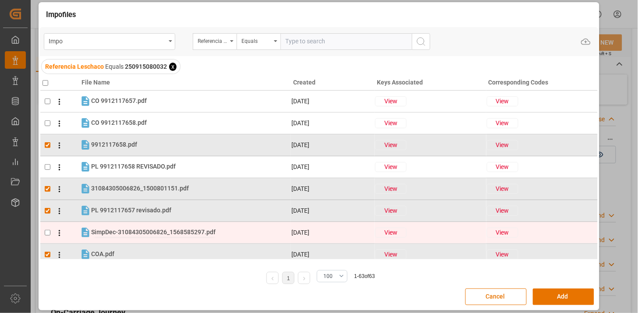
click at [175, 235] on span "SimpDec-31084305006826_1568585297.pdf" at bounding box center [153, 232] width 125 height 7
checkbox input "true"
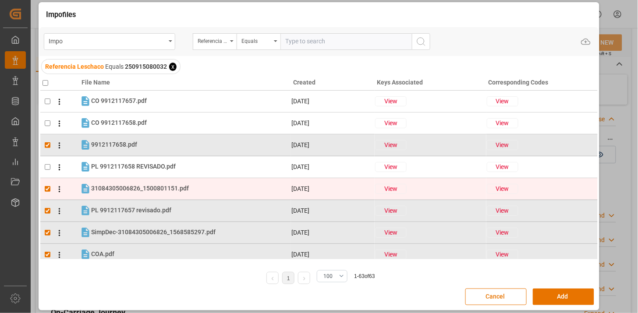
drag, startPoint x: 215, startPoint y: 172, endPoint x: 273, endPoint y: 193, distance: 62.0
click at [214, 172] on div "PL 9912117658 REVISADO.pdf PL 9912117658 REVISADO.pdf" at bounding box center [190, 166] width 199 height 11
checkbox input "true"
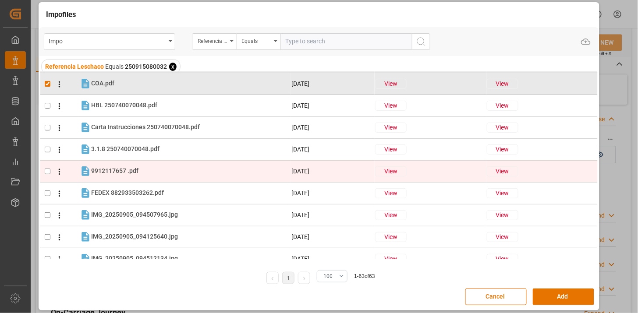
scroll to position [195, 0]
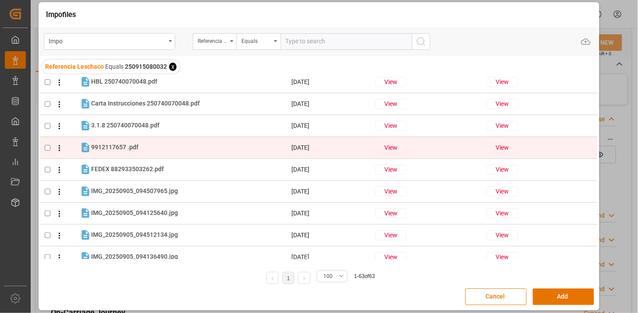
click at [179, 155] on tr "9912117657 .pdf 9912117657 .pdf 15-08-2025 View View" at bounding box center [319, 148] width 558 height 22
checkbox input "true"
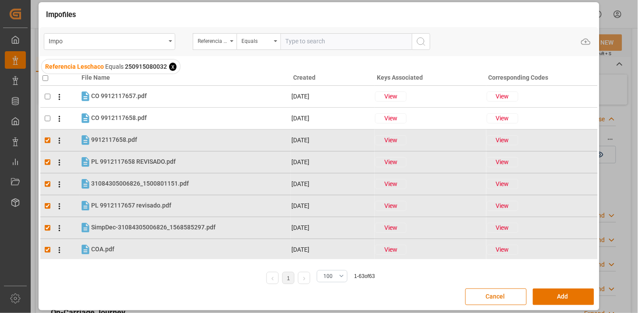
scroll to position [0, 0]
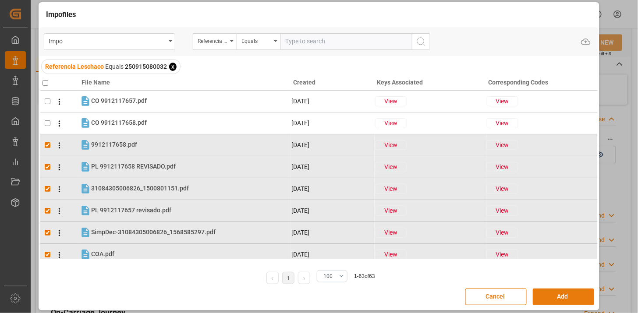
click at [553, 299] on button "Add" at bounding box center [563, 297] width 61 height 17
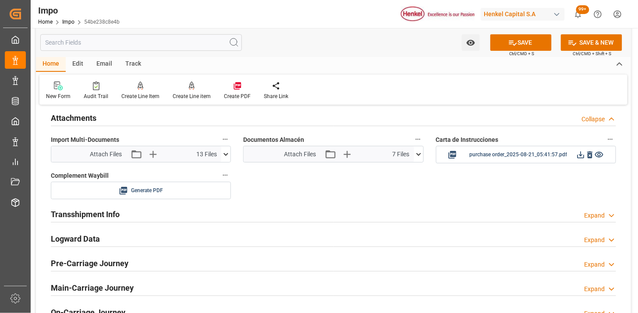
click at [415, 152] on icon at bounding box center [418, 154] width 9 height 9
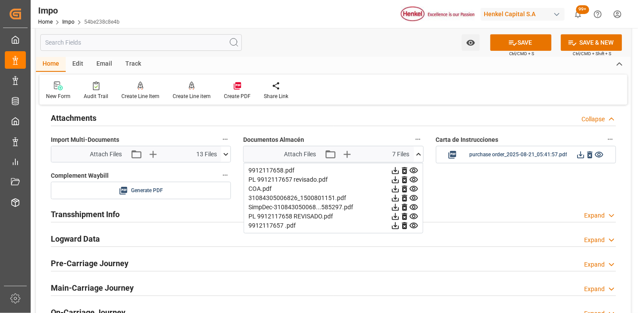
click at [421, 154] on icon at bounding box center [418, 154] width 9 height 9
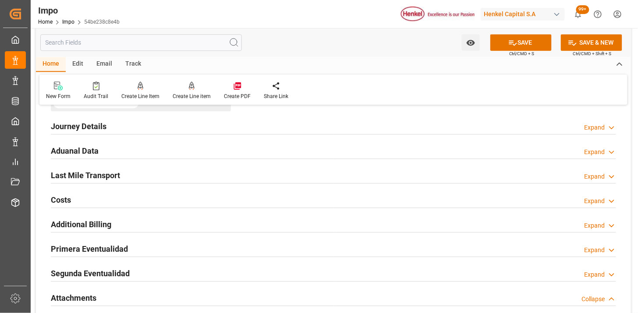
scroll to position [592, 0]
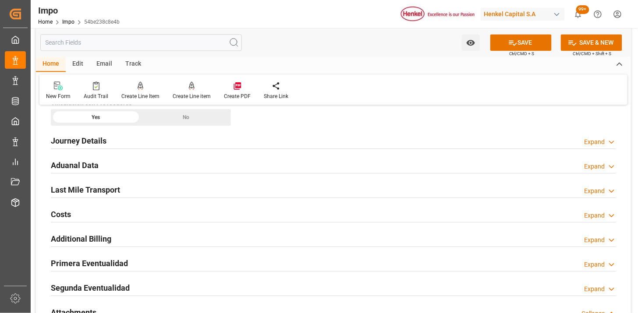
drag, startPoint x: 134, startPoint y: 189, endPoint x: 285, endPoint y: 178, distance: 152.1
click at [134, 189] on div "Last Mile Transport Expand" at bounding box center [334, 189] width 566 height 17
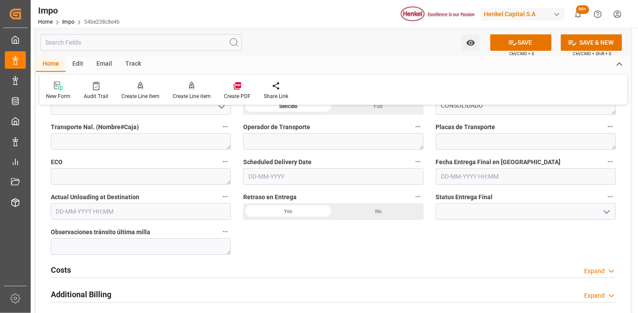
scroll to position [738, 0]
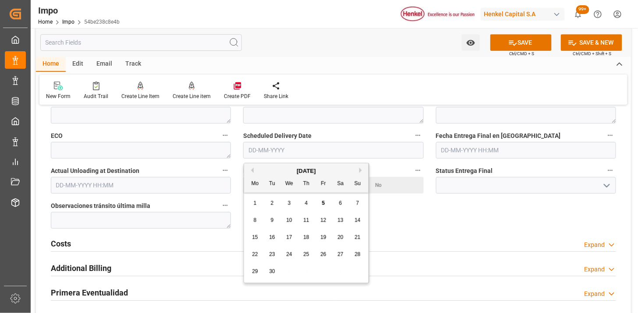
click at [282, 147] on input "text" at bounding box center [333, 150] width 180 height 17
type input "10-09-2025"
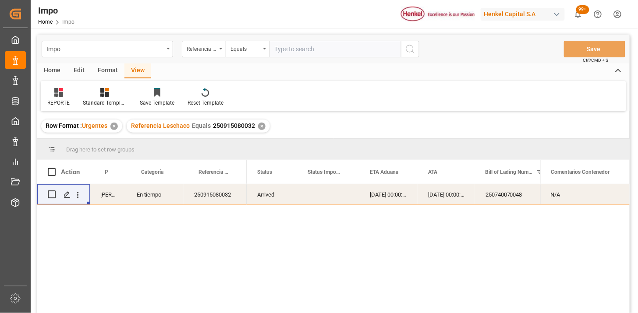
click at [304, 43] on input "text" at bounding box center [336, 49] width 132 height 17
paste input "250915080048"
type input "250915080048"
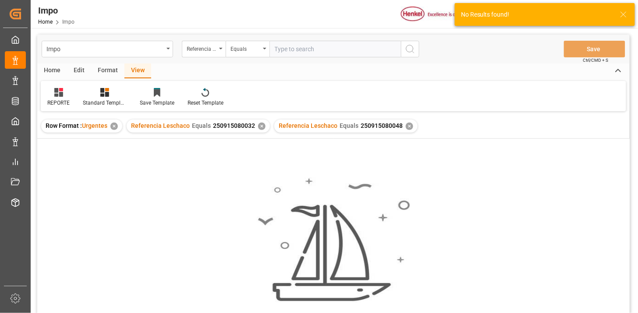
click at [260, 127] on div "✕" at bounding box center [261, 126] width 7 height 7
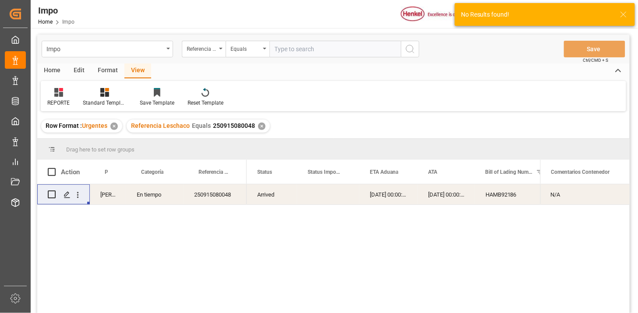
click at [259, 196] on div "Arrived" at bounding box center [272, 195] width 50 height 20
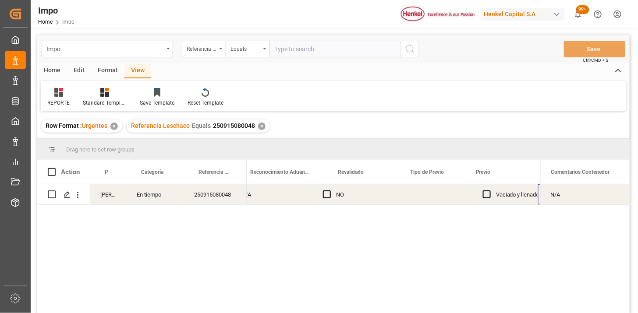
scroll to position [0, 879]
click at [358, 196] on div "Press SPACE to select this row." at bounding box center [364, 195] width 72 height 20
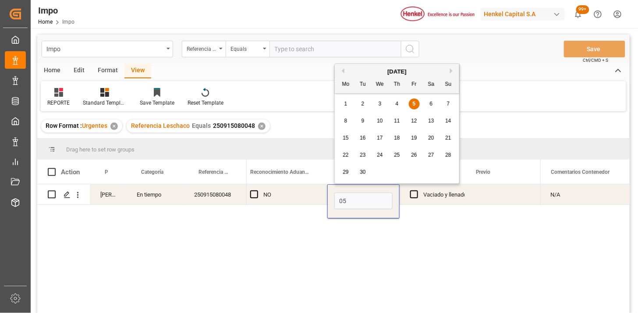
type input "[DATE]"
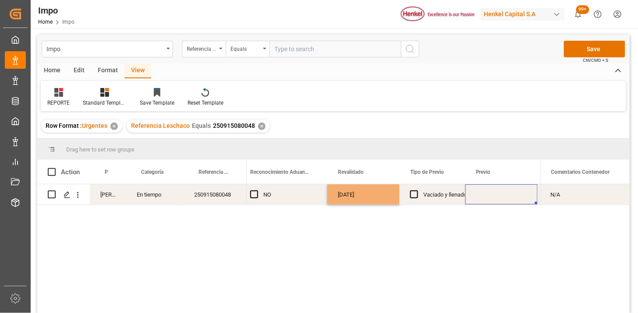
click at [493, 200] on div "Press SPACE to select this row." at bounding box center [502, 195] width 72 height 20
click at [491, 196] on div "Press SPACE to select this row." at bounding box center [502, 195] width 72 height 20
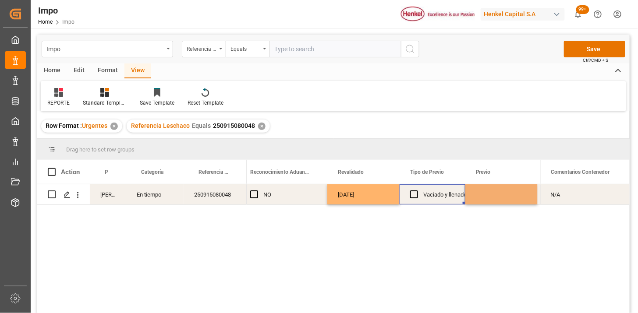
click at [446, 198] on div "Vaciado y llenado" at bounding box center [445, 195] width 43 height 20
click at [484, 196] on div "Press SPACE to select this row." at bounding box center [502, 195] width 72 height 20
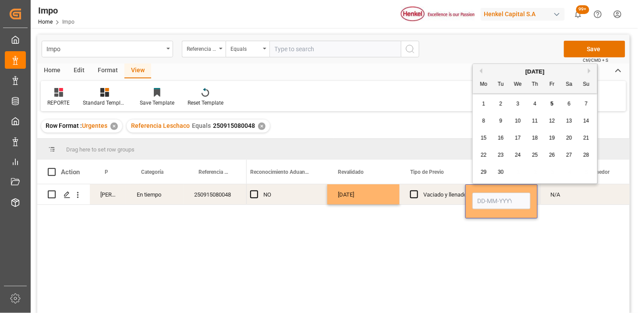
click at [484, 196] on input "Press SPACE to select this row." at bounding box center [502, 201] width 58 height 17
type input "[DATE]"
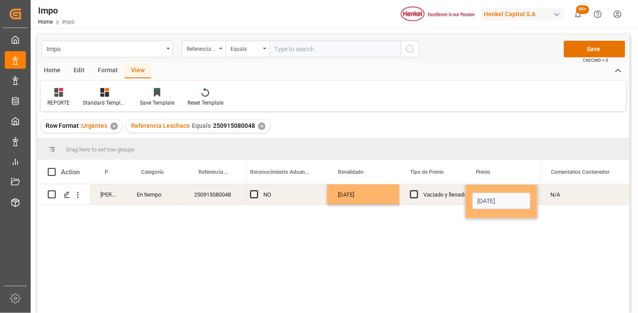
click at [432, 196] on div "Vaciado y llenado" at bounding box center [445, 195] width 43 height 20
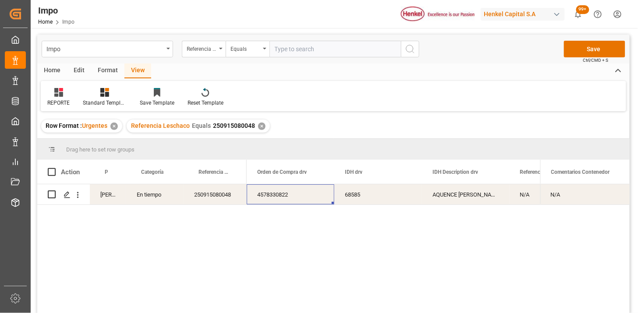
scroll to position [0, 2194]
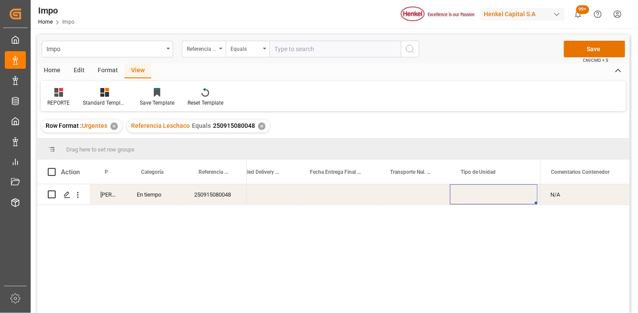
click at [411, 199] on div "Press SPACE to select this row." at bounding box center [415, 195] width 71 height 20
click at [416, 196] on div "Press SPACE to select this row." at bounding box center [415, 195] width 71 height 20
click at [476, 197] on div "Press SPACE to select this row." at bounding box center [494, 195] width 88 height 20
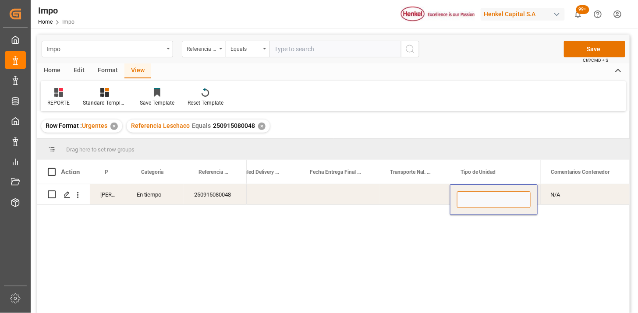
click at [476, 197] on input "Press SPACE to select this row." at bounding box center [494, 200] width 74 height 17
type input "CONSOLIDADO [PERSON_NAME]"
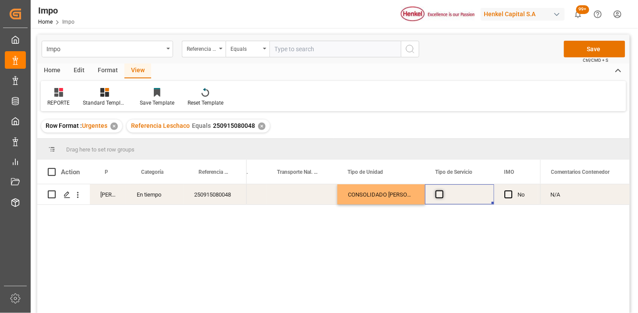
click at [440, 195] on span "Press SPACE to select this row." at bounding box center [440, 195] width 8 height 8
click at [442, 191] on input "Press SPACE to select this row." at bounding box center [442, 191] width 0 height 0
